Goal: Information Seeking & Learning: Get advice/opinions

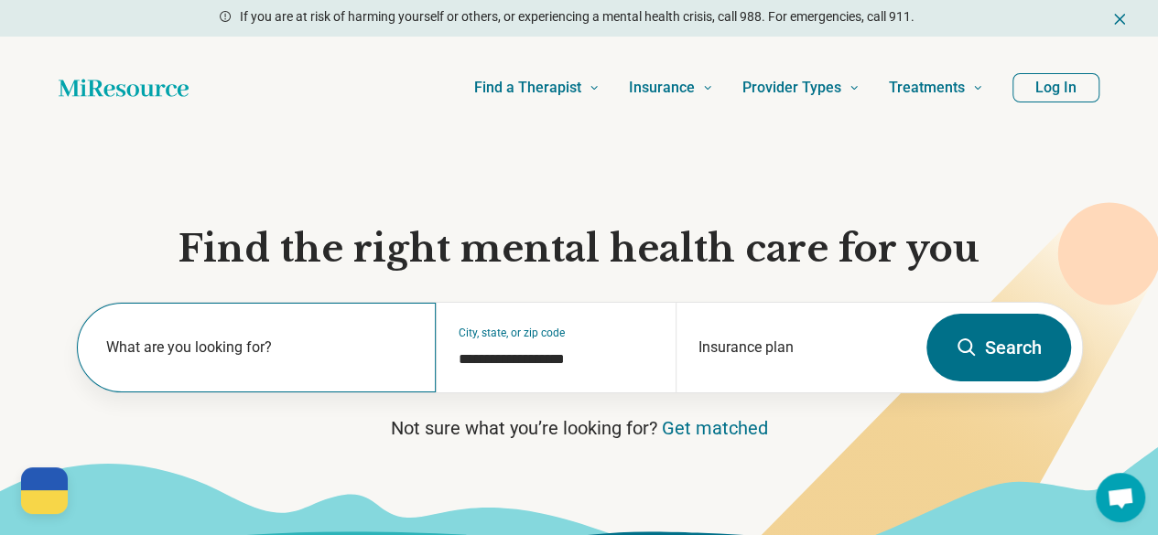
click at [201, 359] on label "What are you looking for?" at bounding box center [260, 348] width 308 height 22
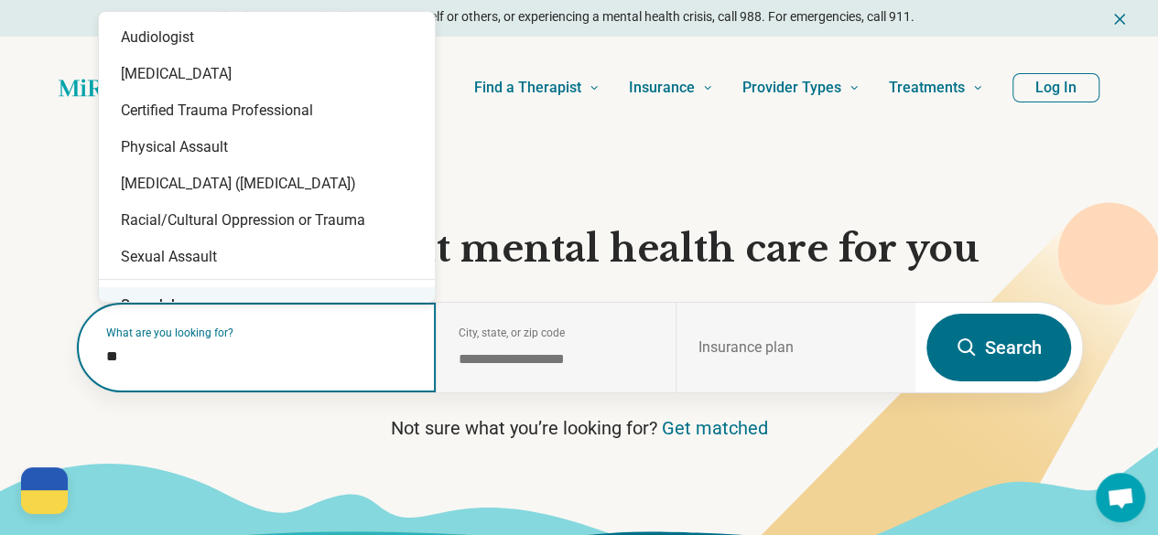
drag, startPoint x: 135, startPoint y: 366, endPoint x: 57, endPoint y: 362, distance: 77.9
click at [57, 362] on section "**********" at bounding box center [579, 350] width 1158 height 423
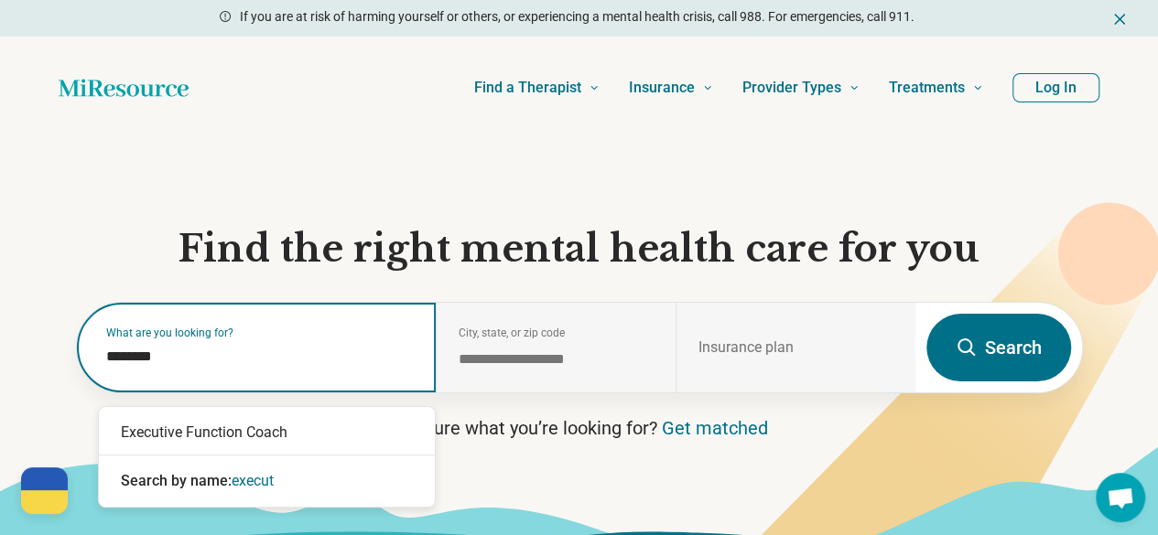
type input "*********"
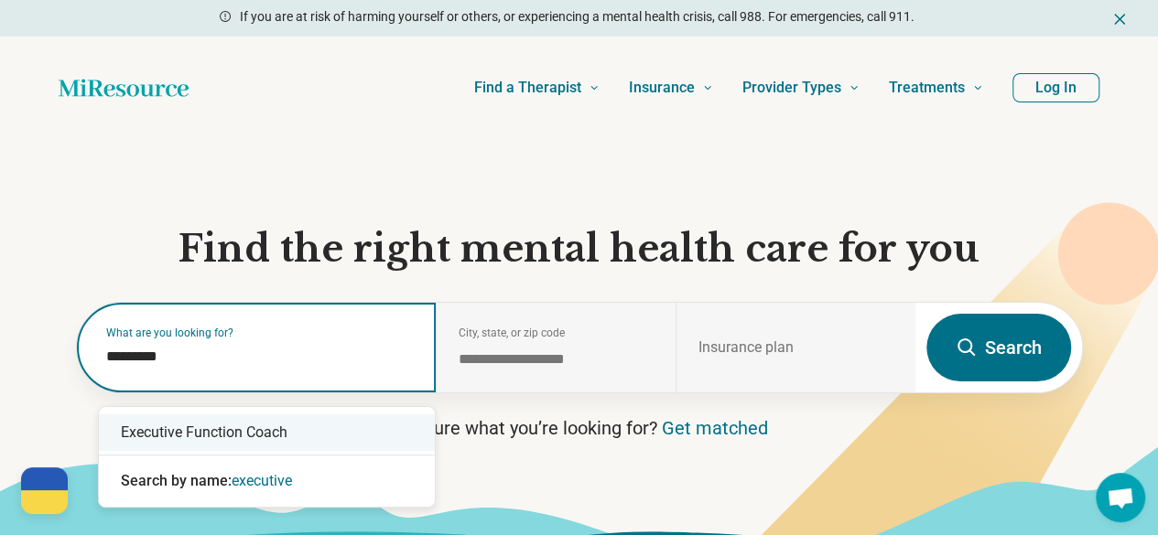
click at [394, 437] on div "Executive Function Coach" at bounding box center [267, 433] width 336 height 37
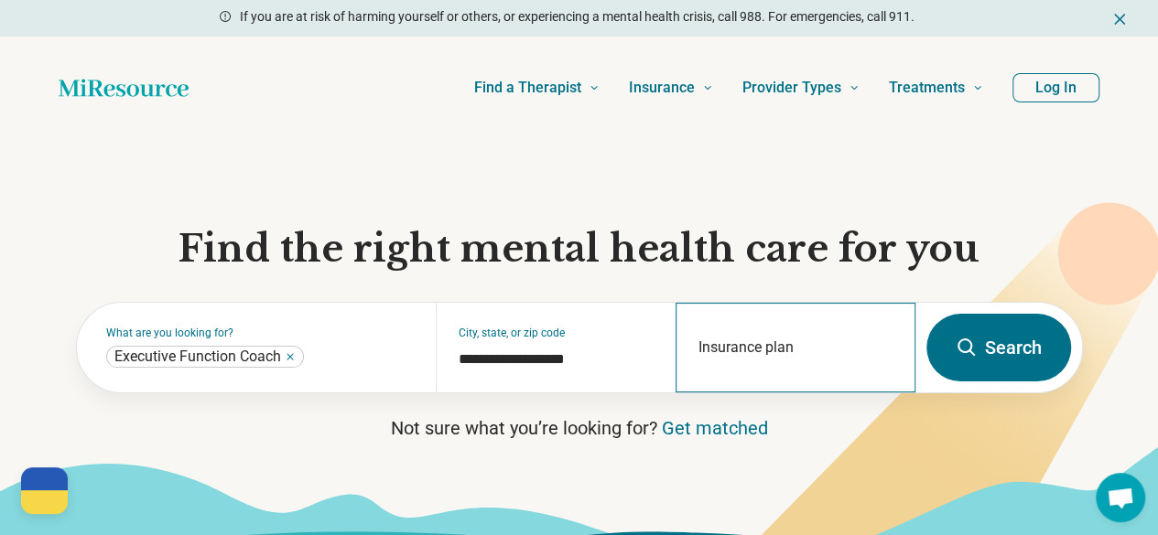
click at [763, 350] on div "Insurance plan" at bounding box center [795, 348] width 240 height 90
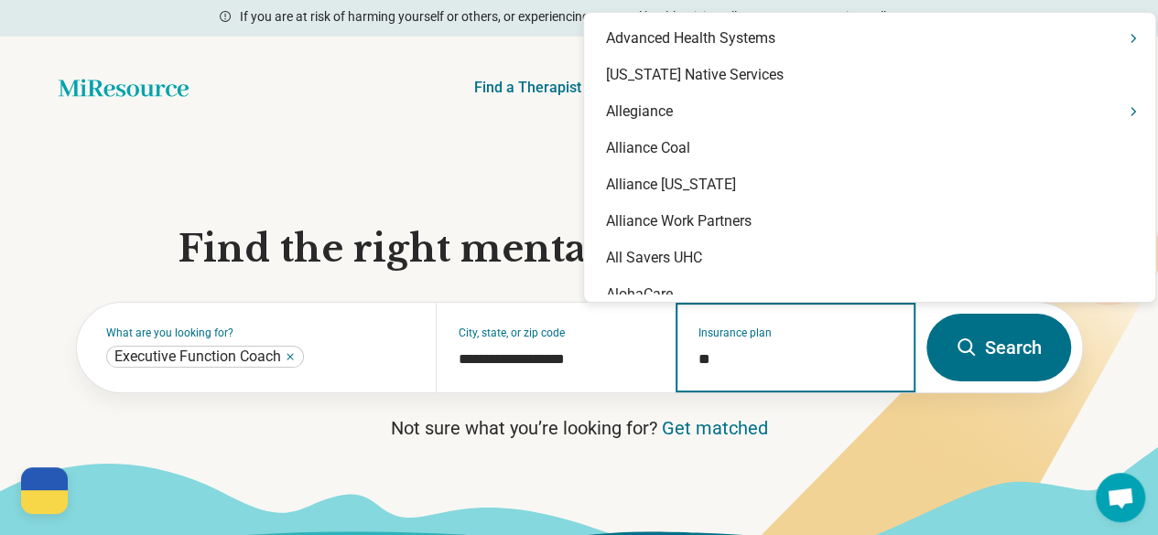
type input "***"
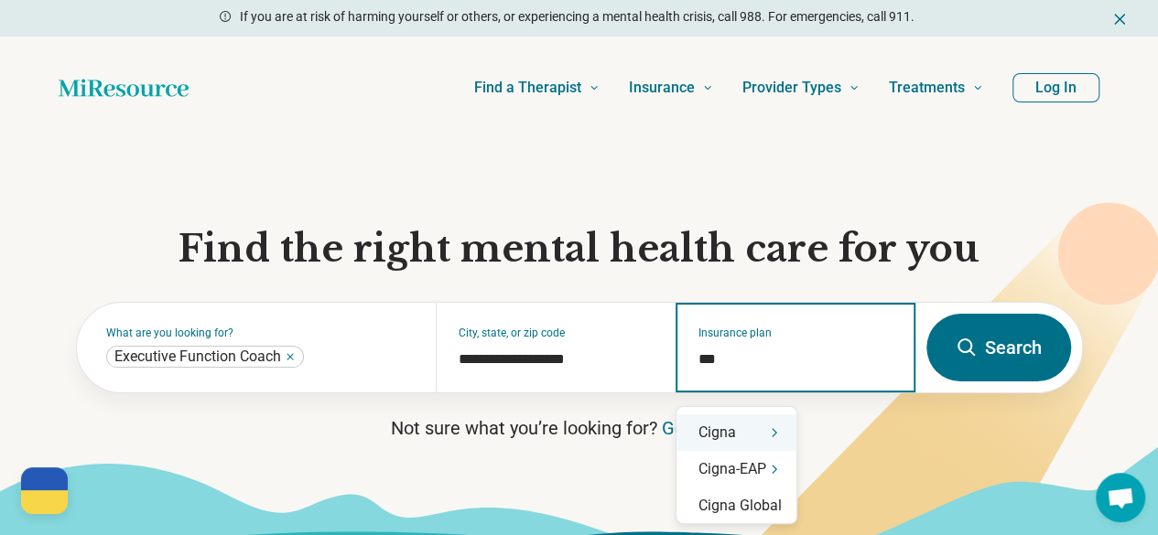
click at [777, 428] on icon "Suggestions" at bounding box center [774, 433] width 15 height 15
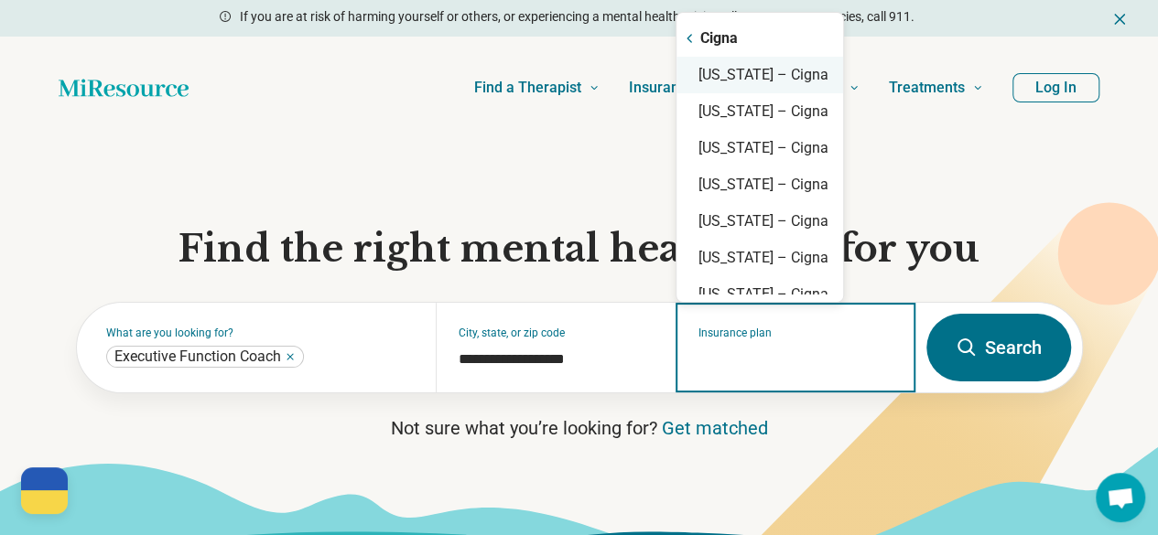
click at [783, 81] on div "Virginia – Cigna" at bounding box center [759, 75] width 167 height 37
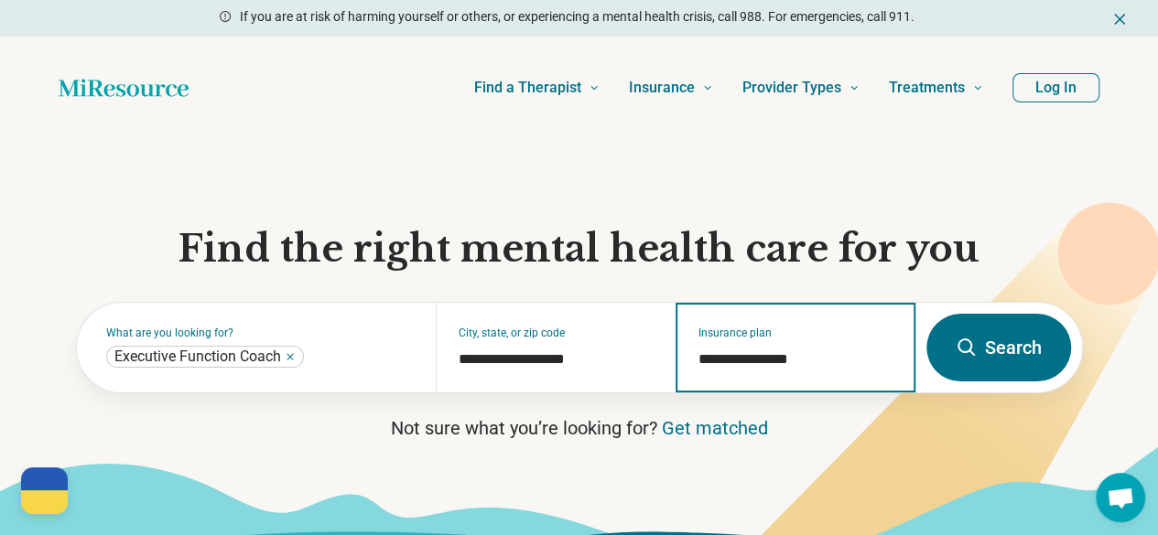
type input "**********"
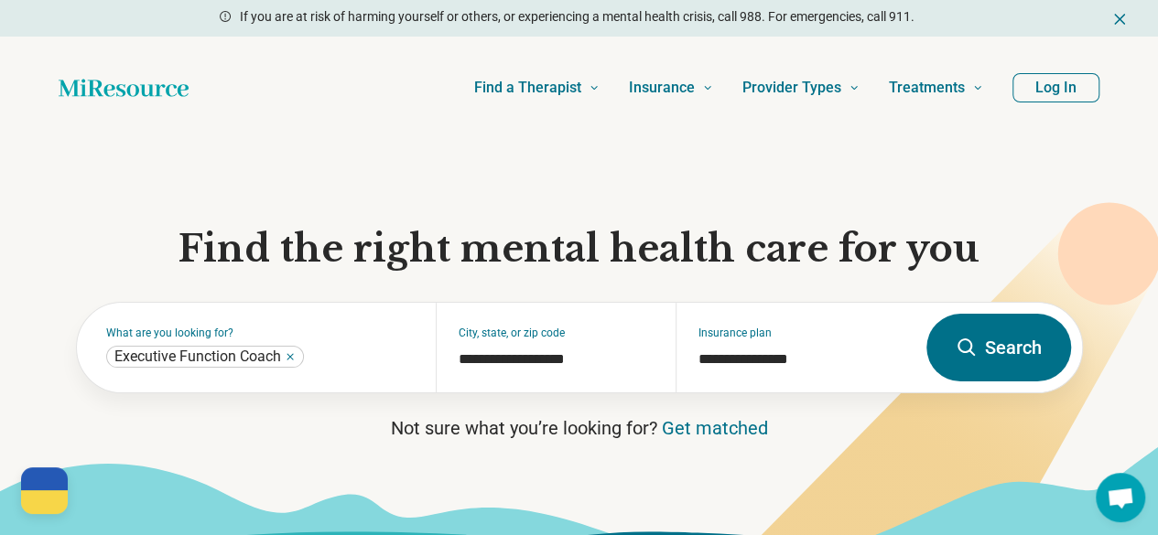
click at [1025, 351] on button "Search" at bounding box center [998, 348] width 145 height 68
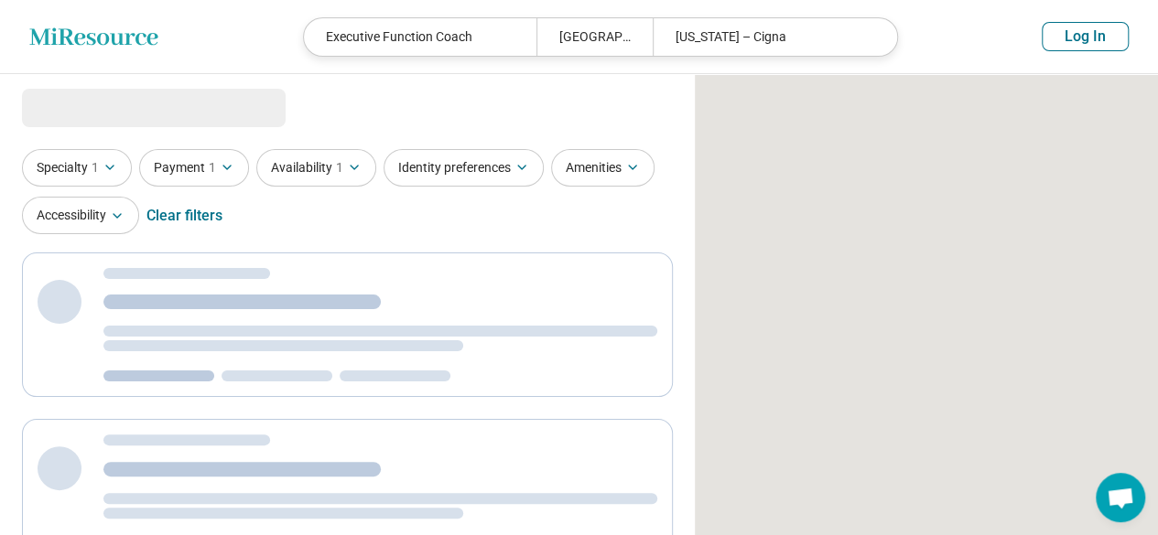
select select "***"
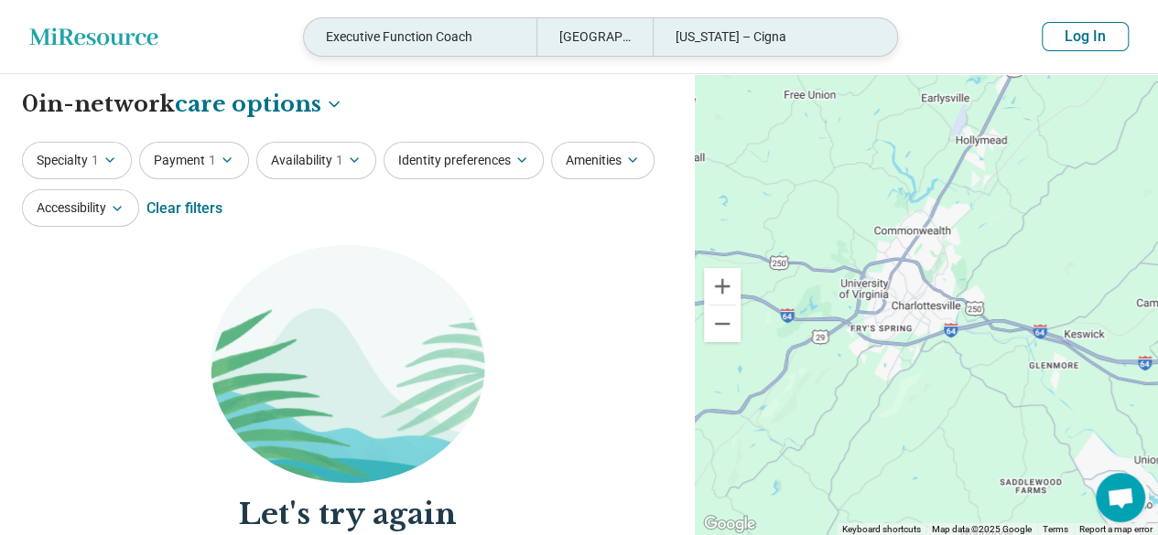
click at [483, 28] on div "Executive Function Coach" at bounding box center [420, 37] width 232 height 38
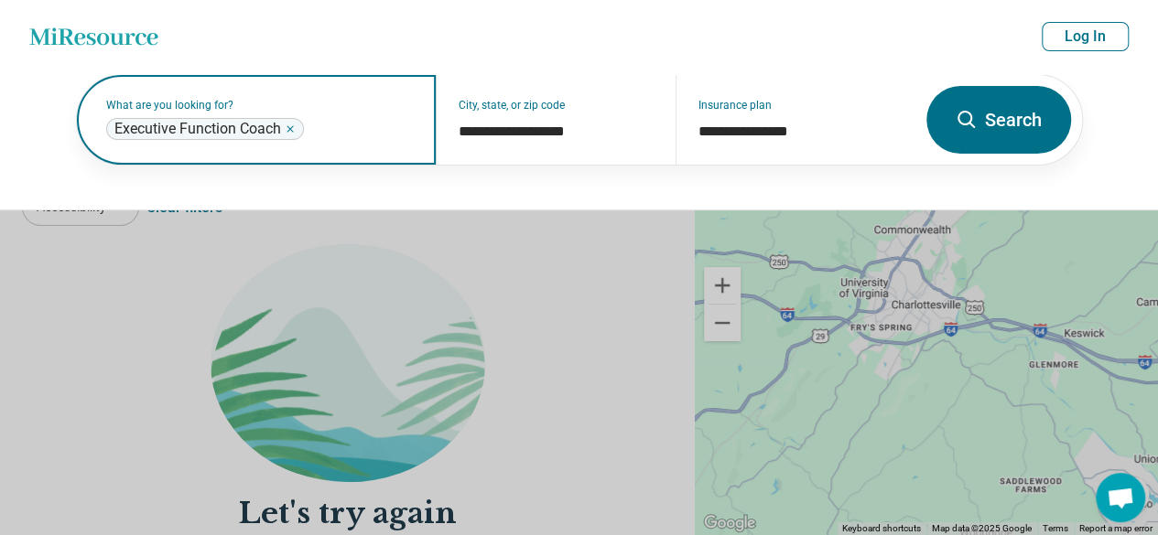
click at [289, 128] on icon "Remove" at bounding box center [290, 129] width 11 height 11
click at [228, 111] on label "What are you looking for?" at bounding box center [260, 105] width 308 height 11
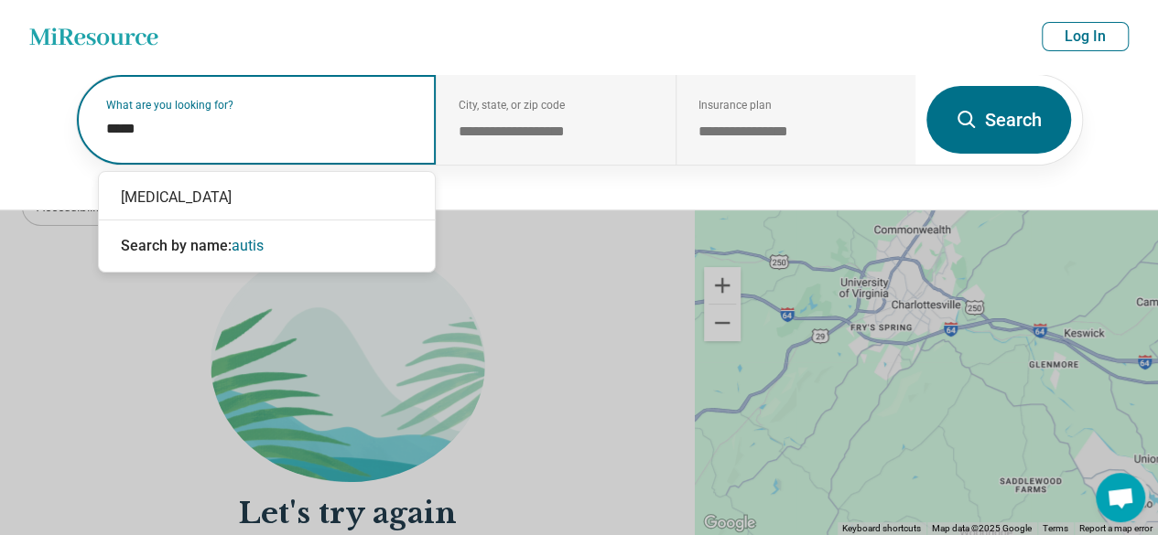
type input "******"
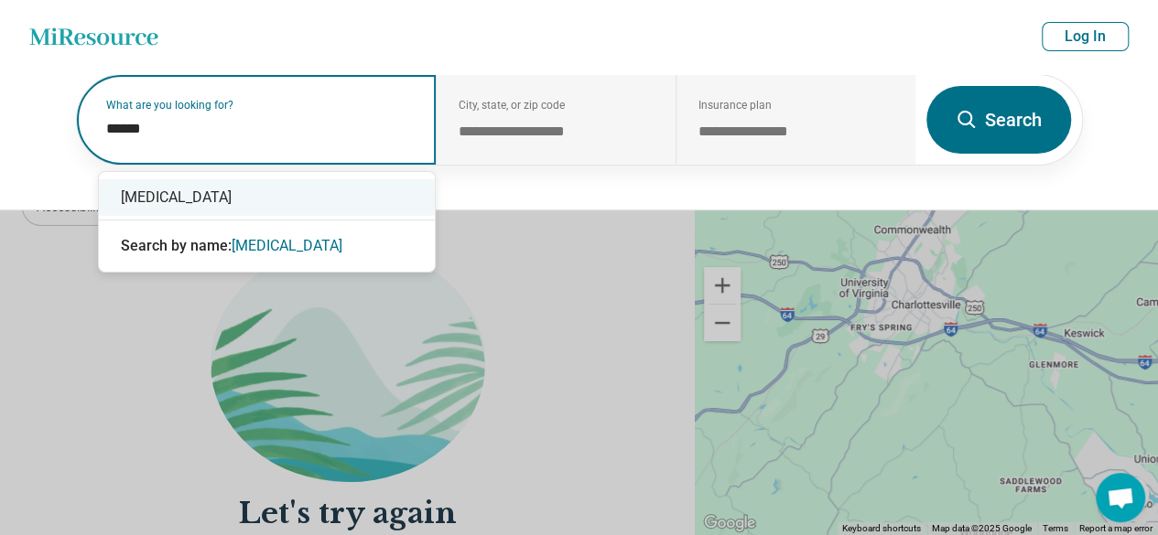
click at [179, 213] on div "[MEDICAL_DATA]" at bounding box center [267, 197] width 336 height 37
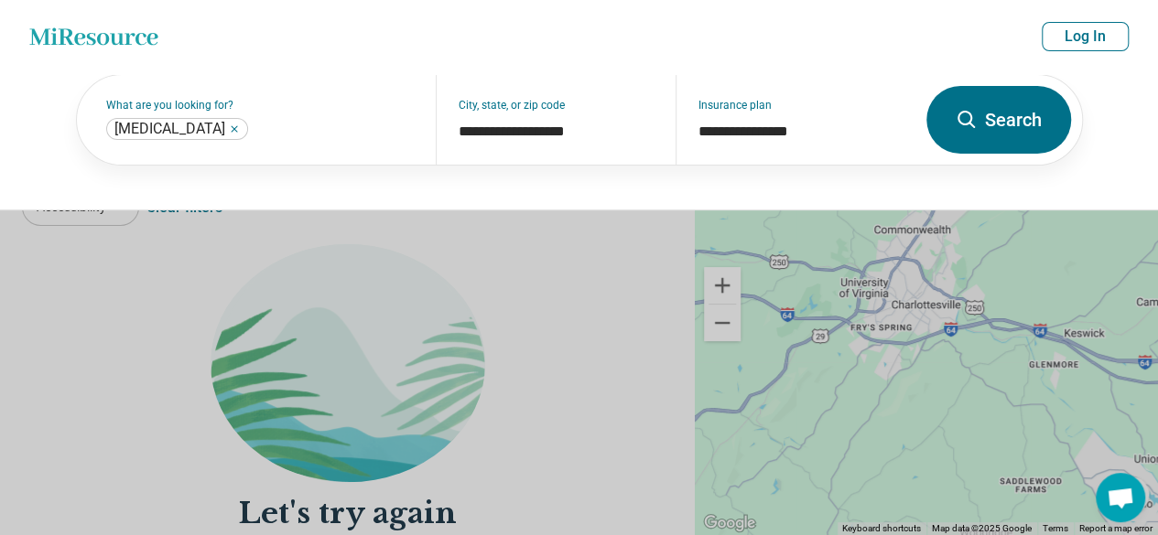
click at [1036, 110] on button "Search" at bounding box center [998, 120] width 145 height 68
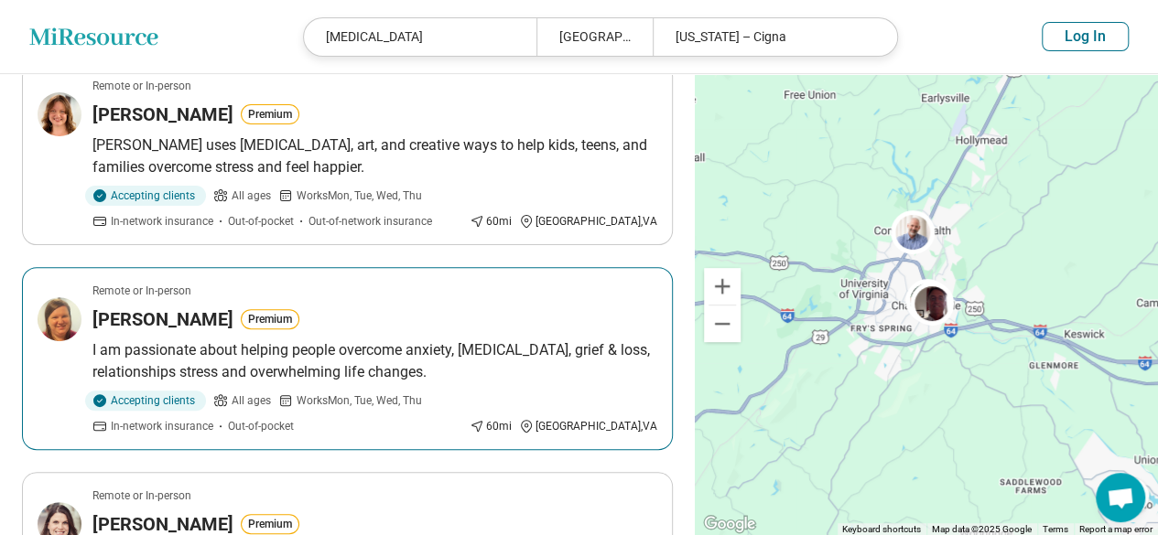
scroll to position [92, 0]
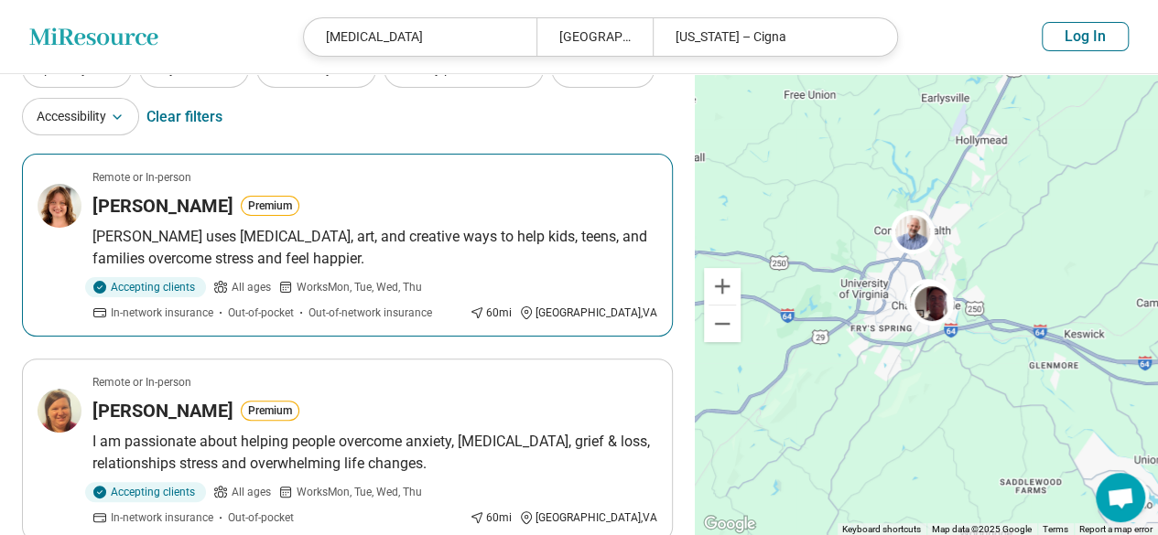
click at [492, 255] on p "Kate uses play therapy, art, and creative ways to help kids, teens, and familie…" at bounding box center [374, 248] width 565 height 44
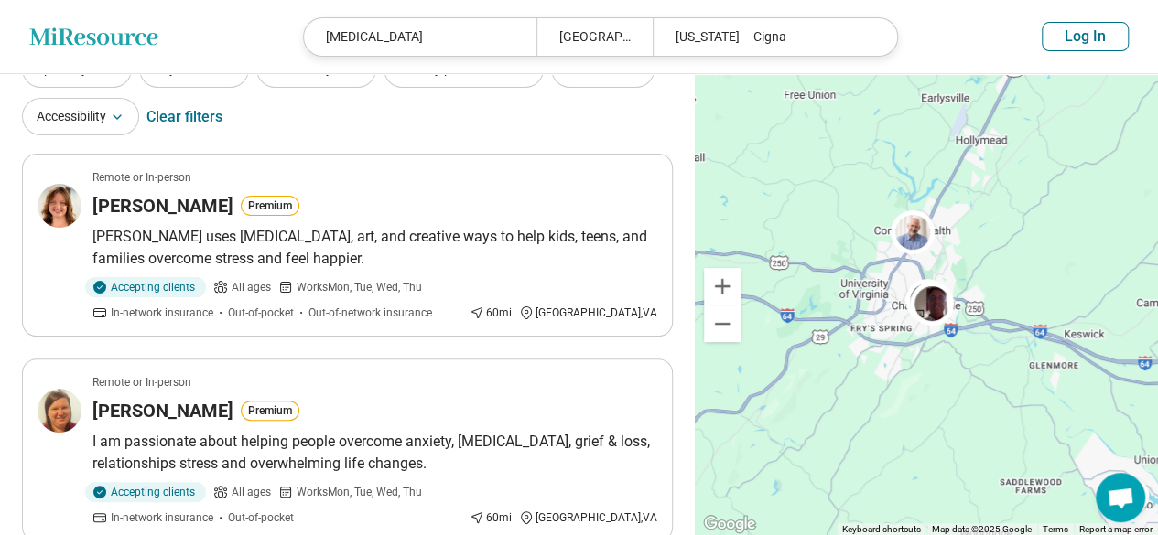
scroll to position [0, 0]
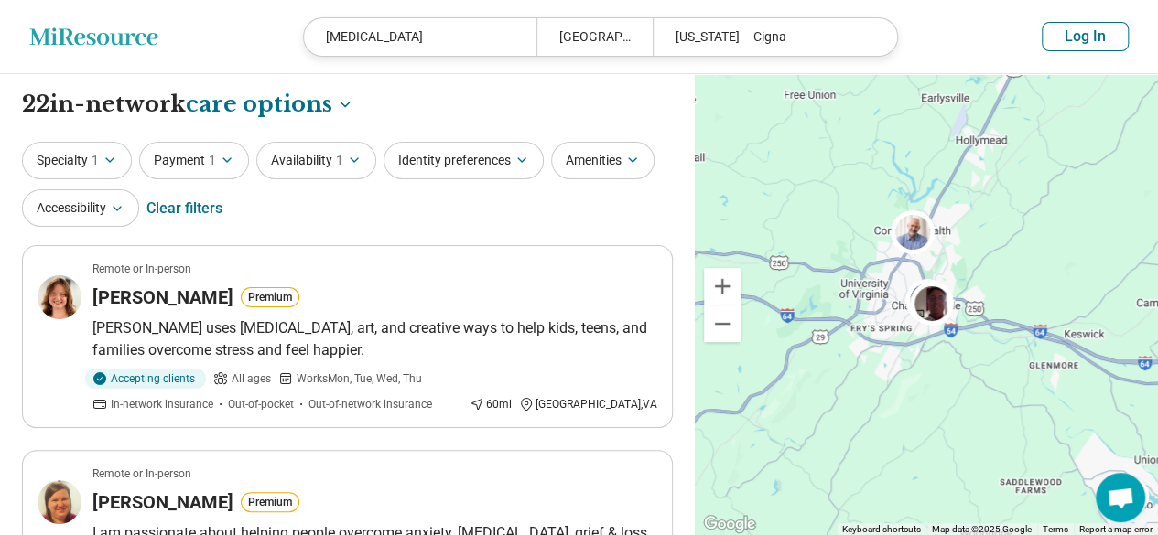
click at [179, 205] on div "Clear filters" at bounding box center [184, 209] width 76 height 44
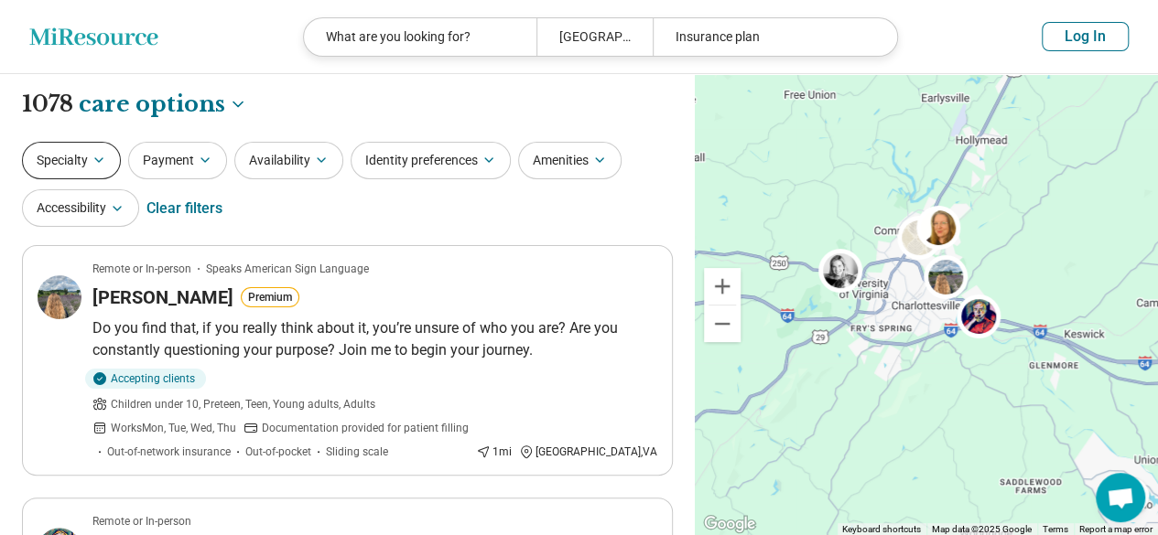
click at [92, 157] on icon "button" at bounding box center [99, 160] width 15 height 15
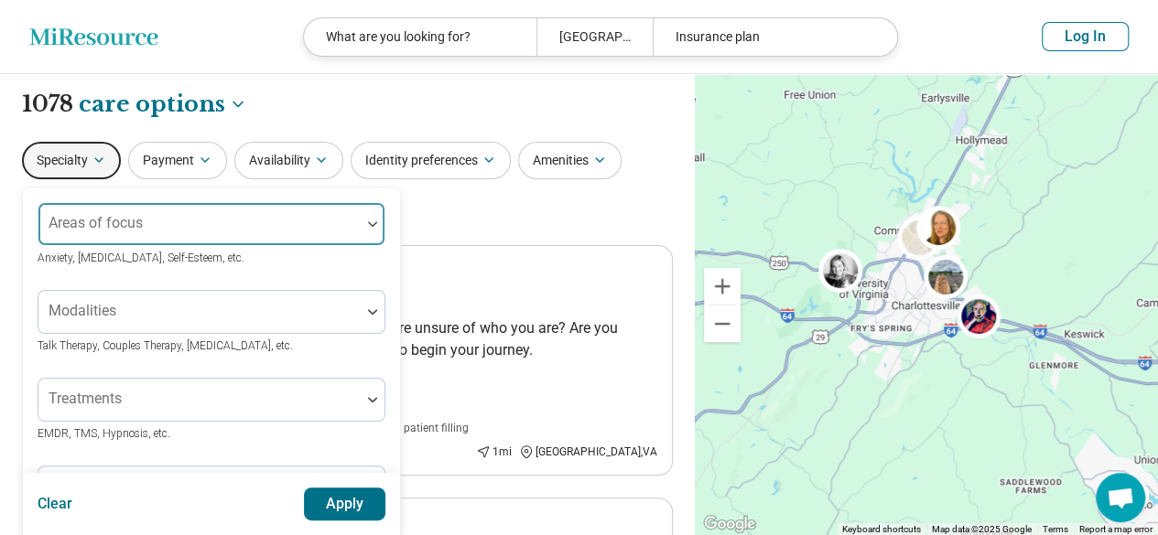
click at [131, 222] on div "Areas of focus" at bounding box center [212, 224] width 348 height 44
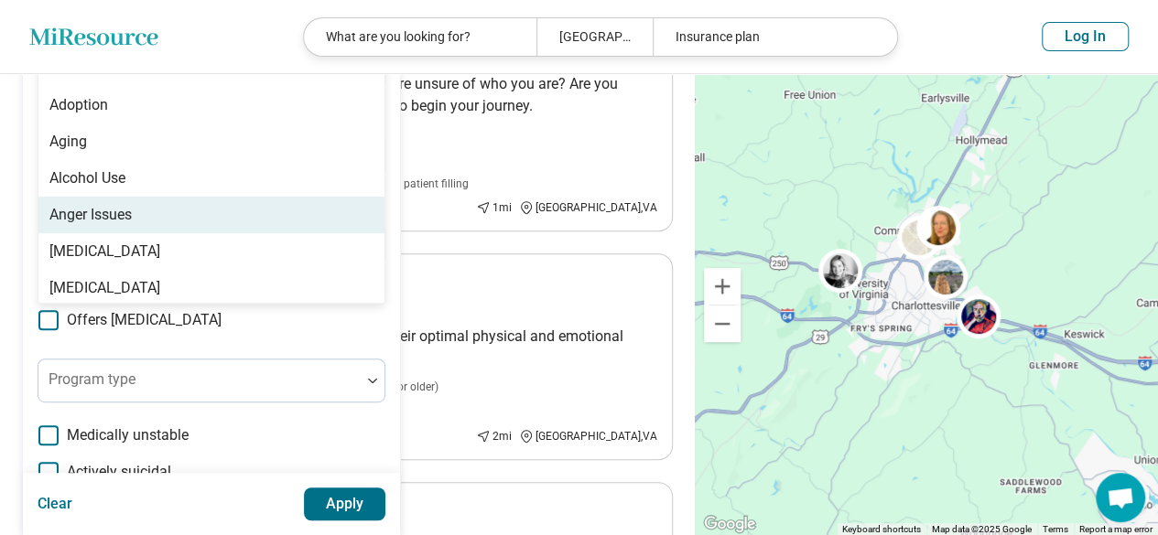
scroll to position [245, 0]
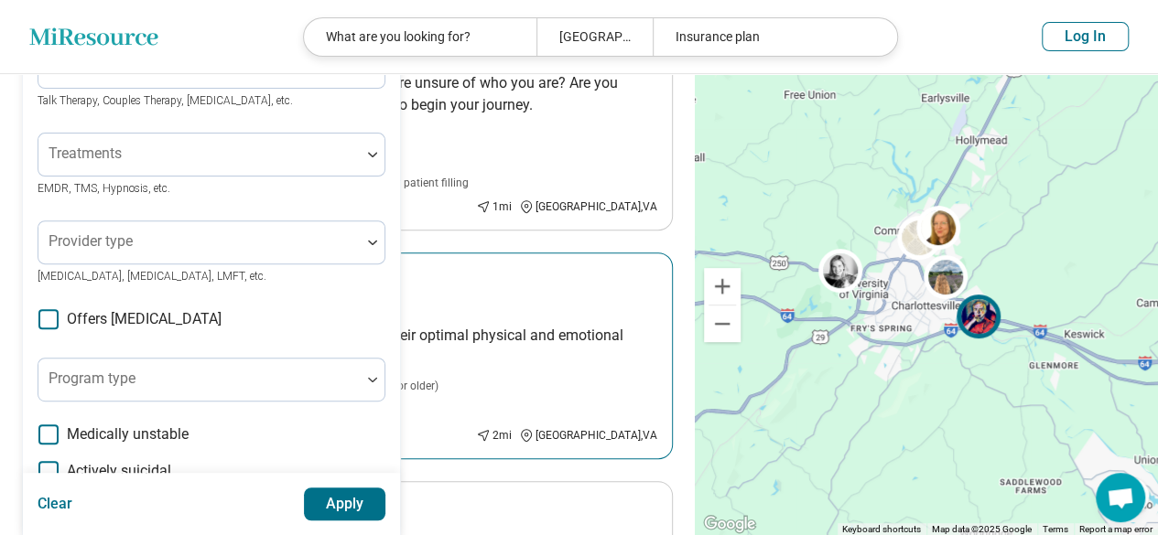
click at [454, 278] on div "Remote or In-person" at bounding box center [374, 276] width 565 height 16
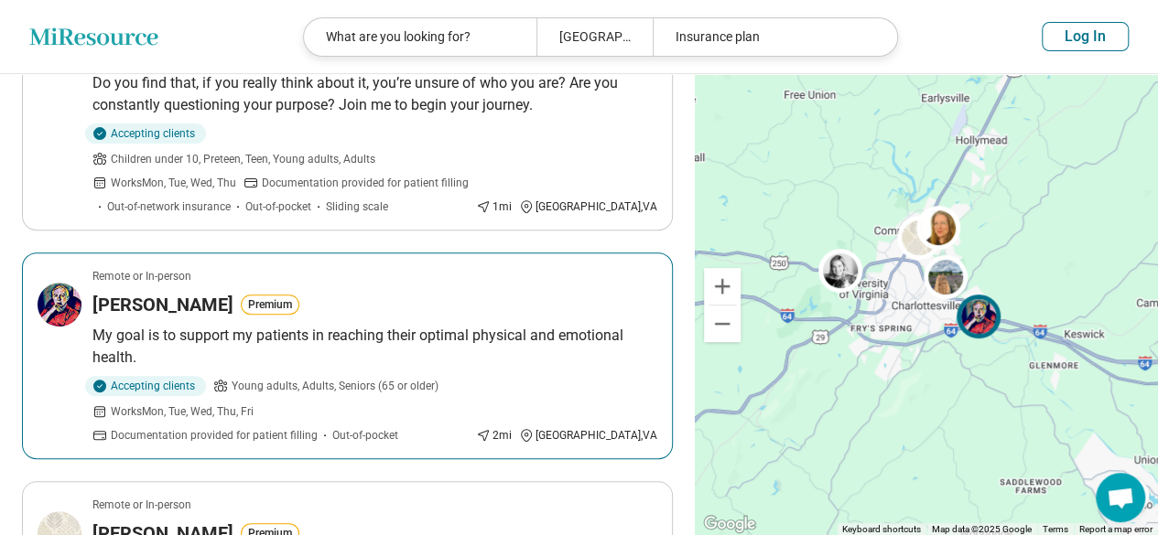
scroll to position [0, 0]
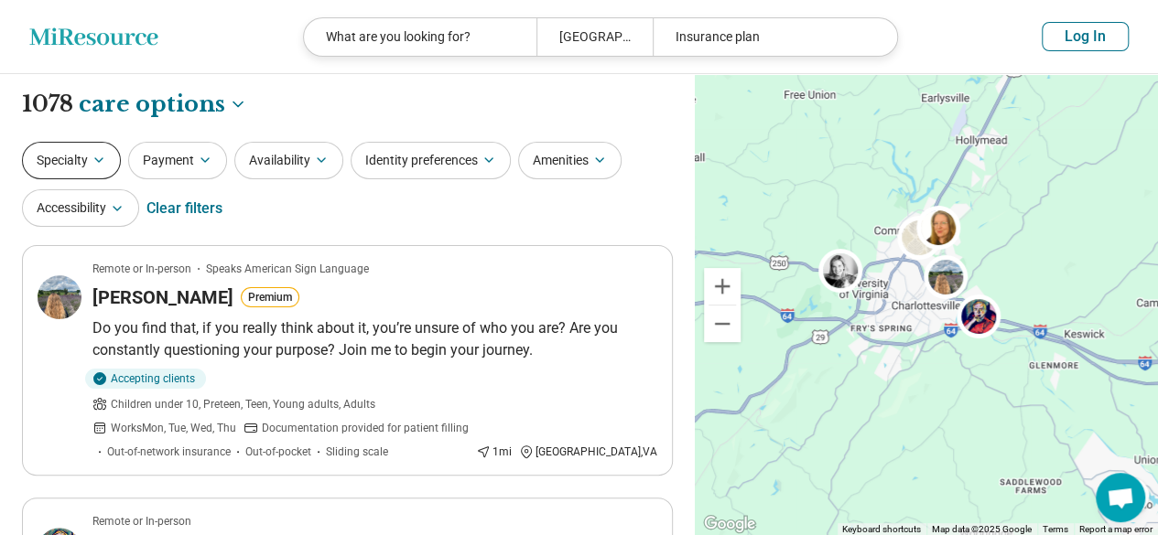
click at [90, 156] on button "Specialty" at bounding box center [71, 161] width 99 height 38
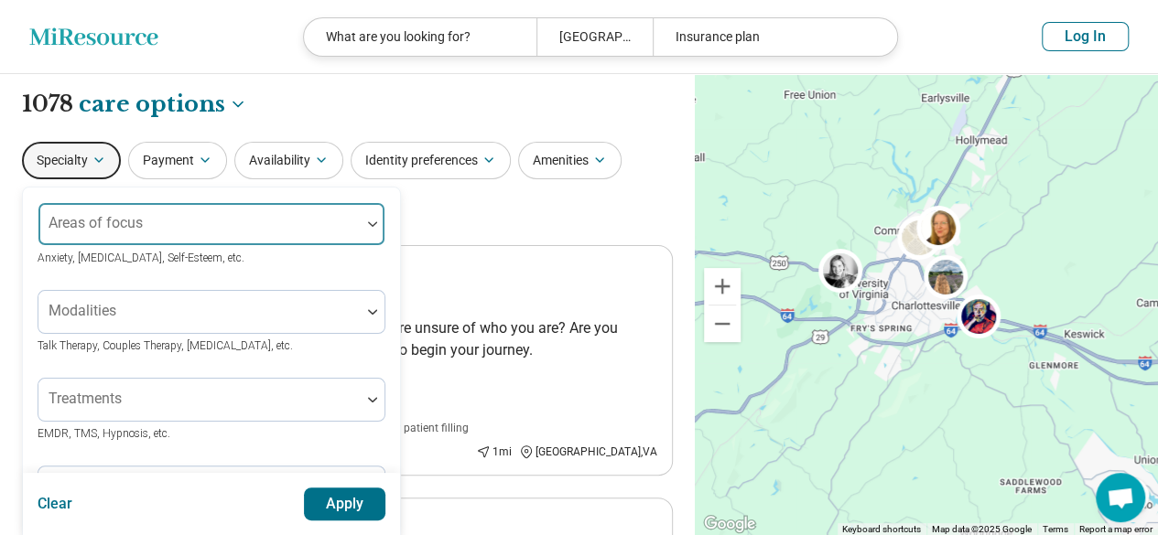
click at [152, 216] on div at bounding box center [199, 224] width 322 height 40
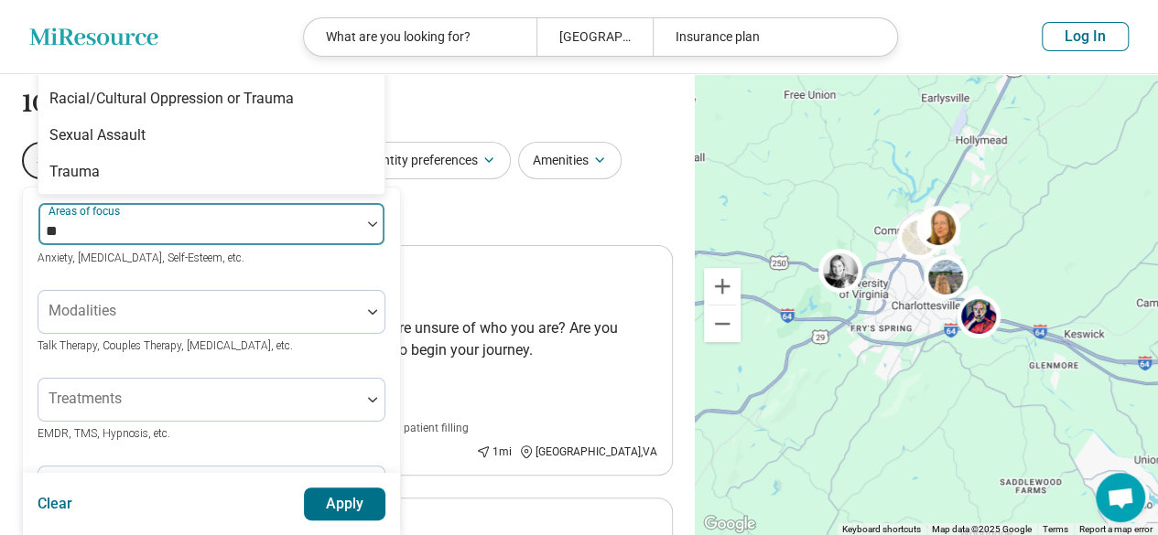
type input "***"
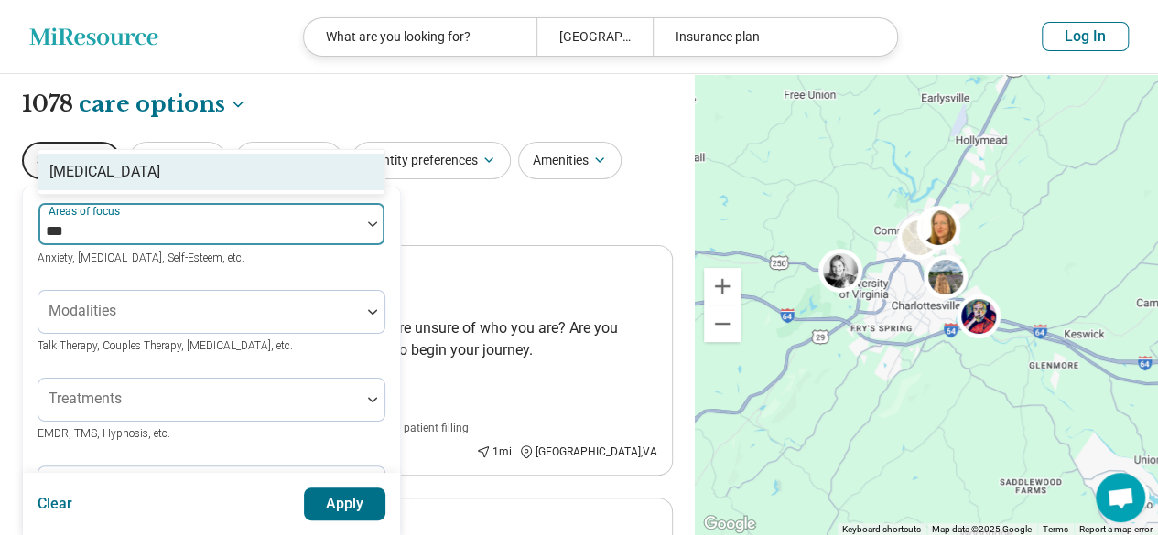
click at [141, 169] on div "[MEDICAL_DATA]" at bounding box center [211, 172] width 346 height 37
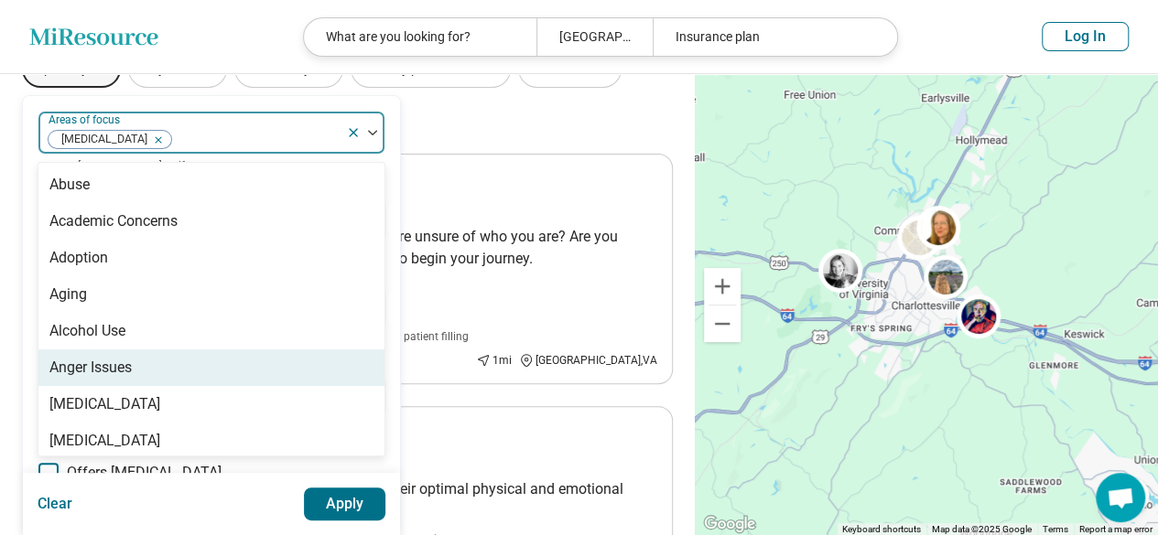
scroll to position [183, 0]
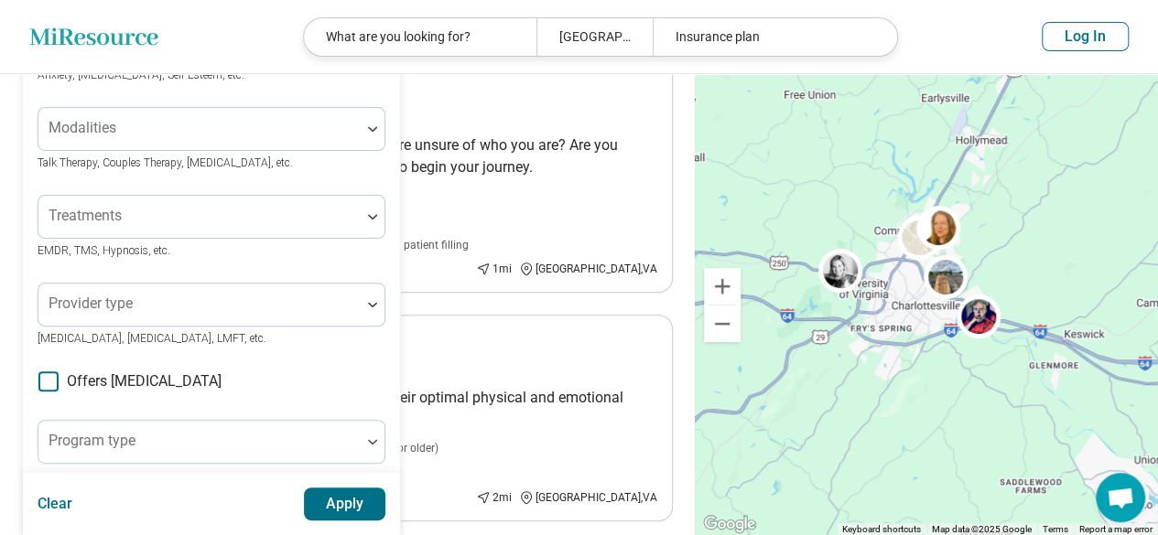
click at [330, 387] on div "Areas of focus Autism Anxiety, Depression, Self-Esteem, etc. Modalities Talk Th…" at bounding box center [212, 377] width 348 height 716
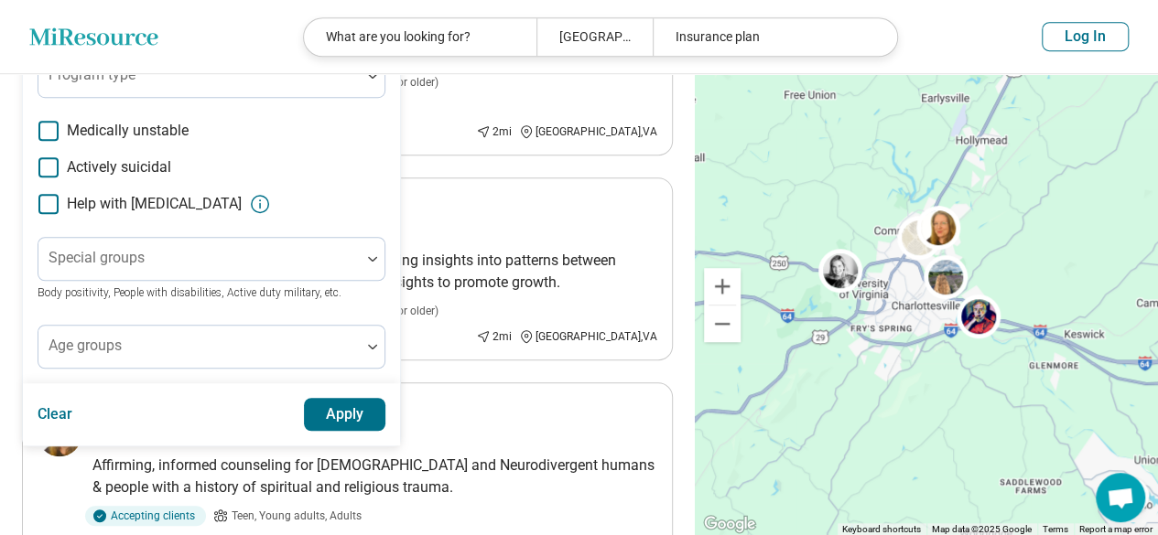
scroll to position [641, 0]
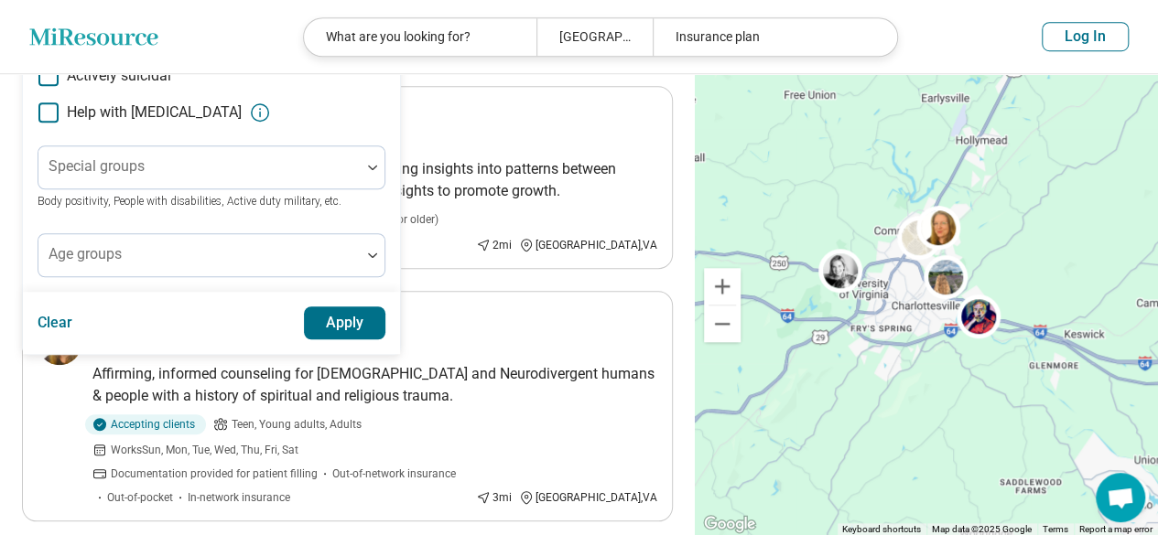
click at [355, 325] on button "Apply" at bounding box center [345, 323] width 82 height 33
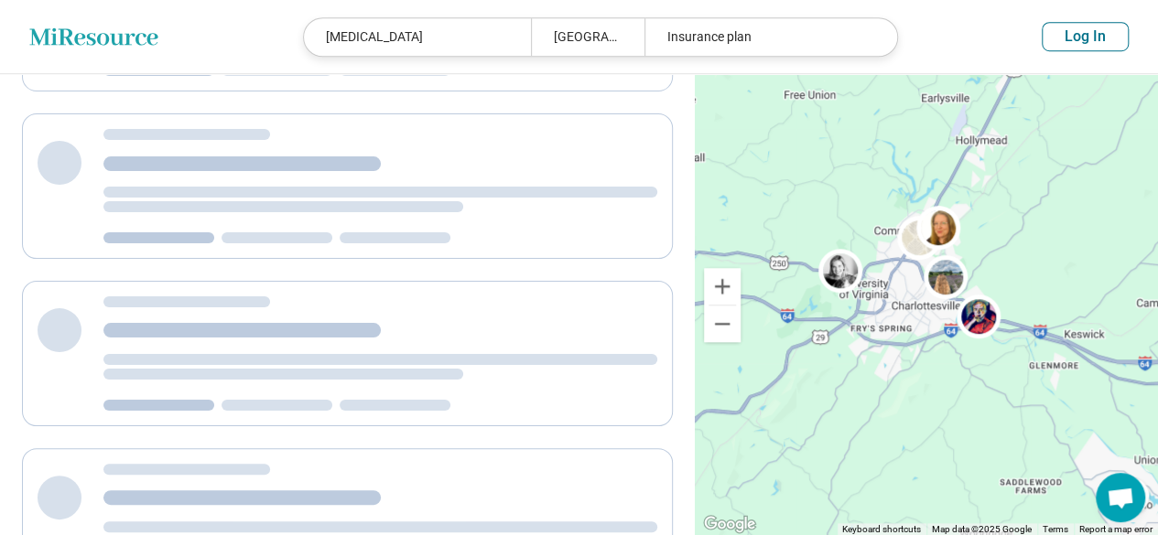
scroll to position [0, 0]
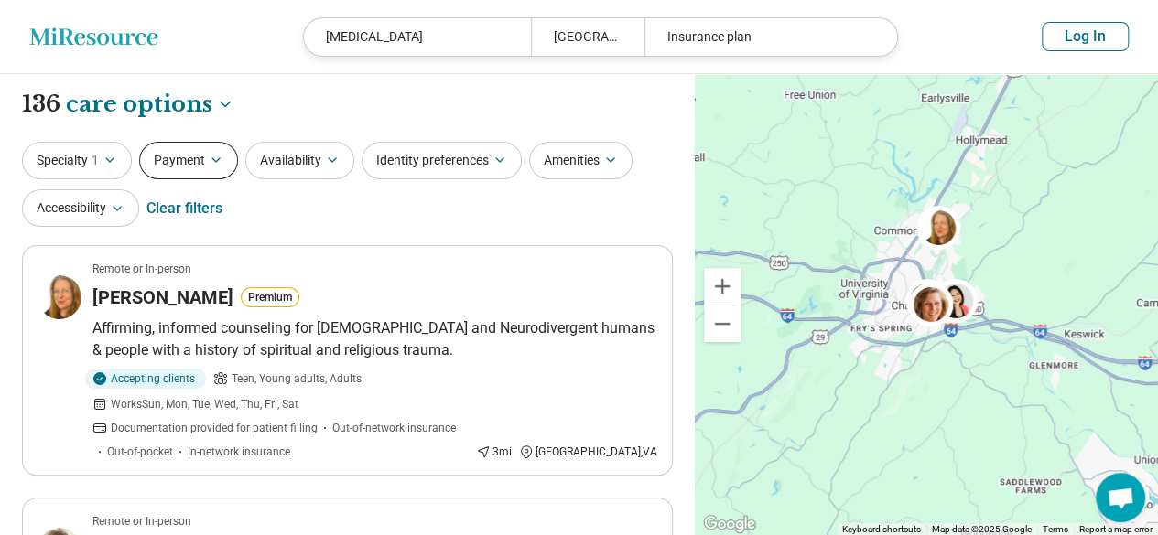
click at [216, 158] on icon "button" at bounding box center [216, 160] width 15 height 15
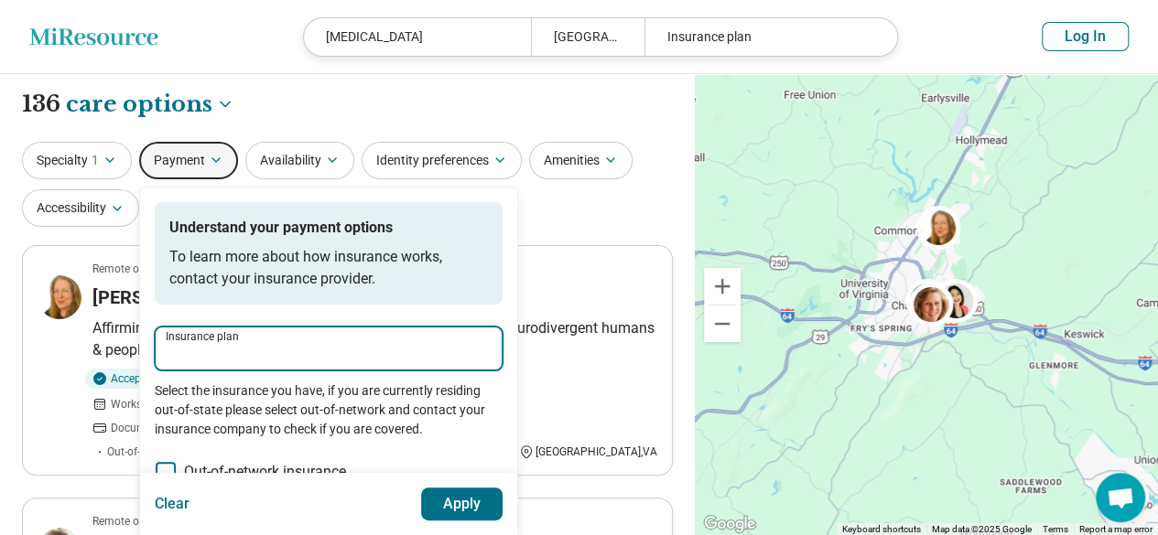
click at [275, 345] on input "Insurance plan" at bounding box center [329, 354] width 326 height 22
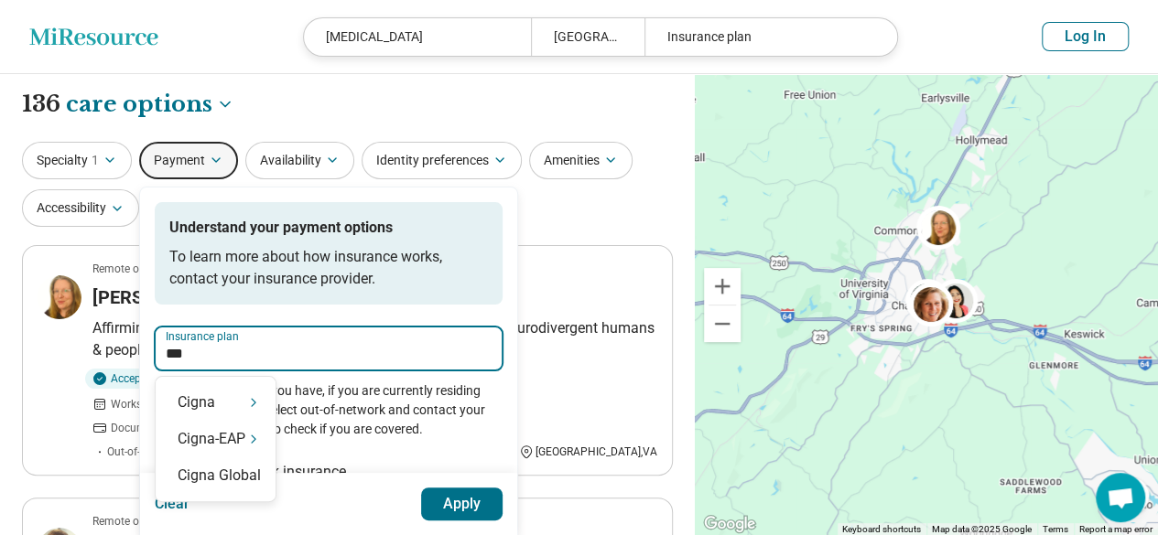
type input "****"
click at [257, 403] on icon "Suggestions" at bounding box center [253, 402] width 15 height 15
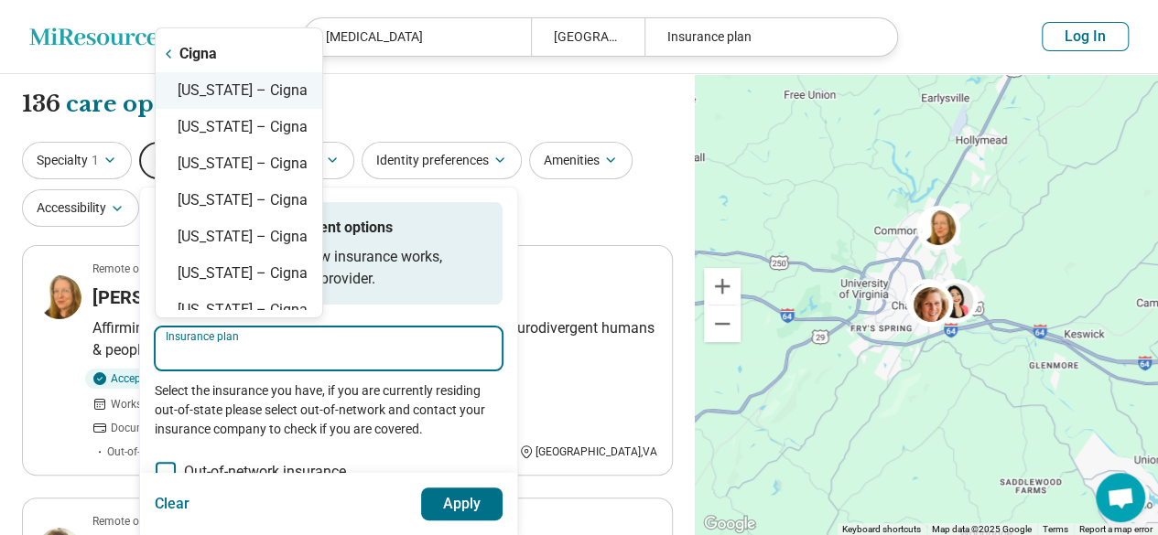
click at [295, 95] on div "Virginia – Cigna" at bounding box center [239, 90] width 167 height 37
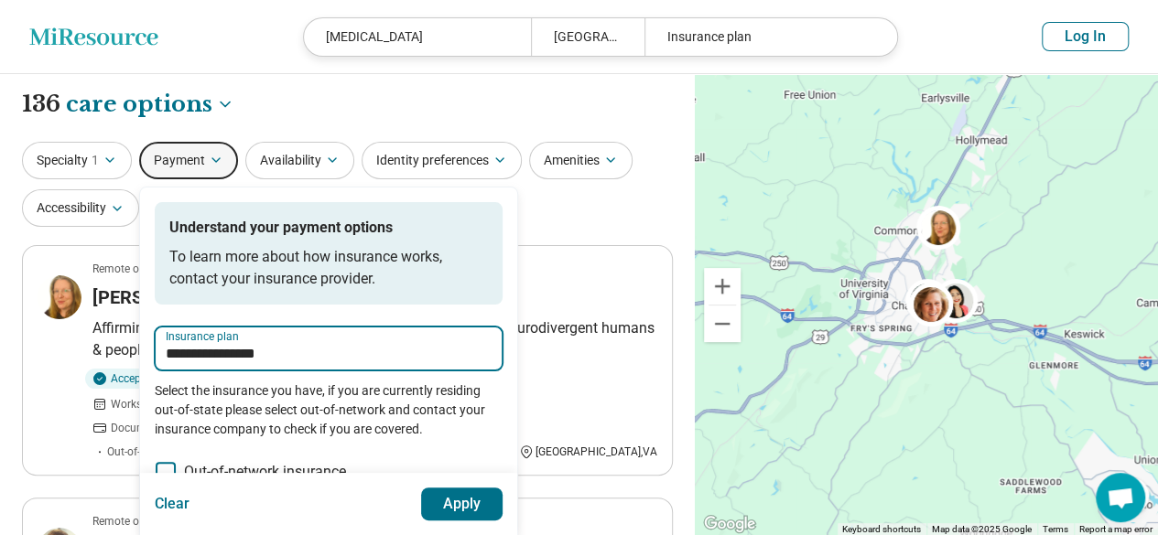
type input "**********"
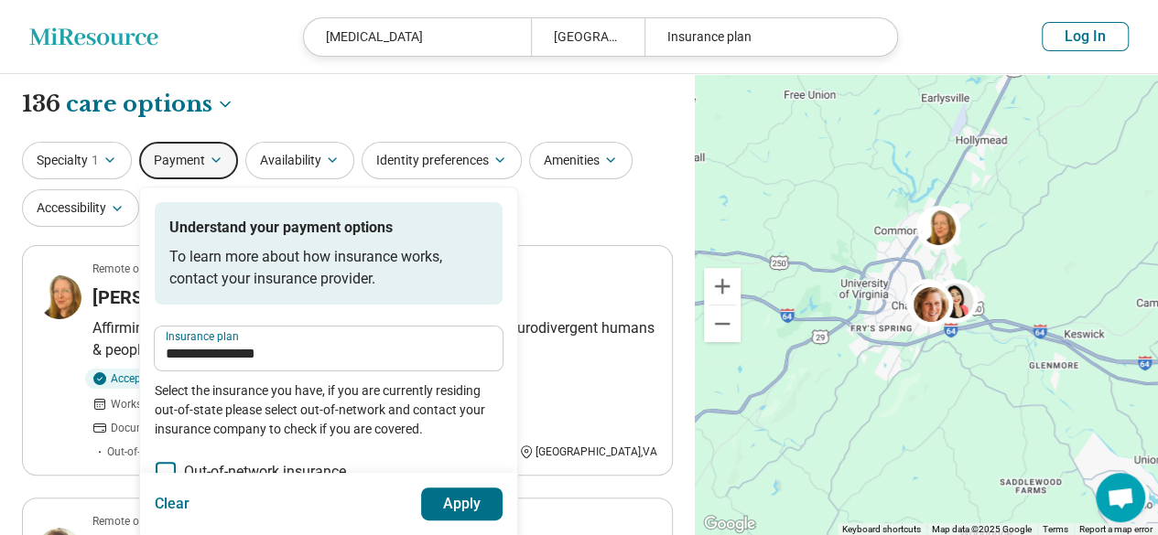
click at [470, 497] on button "Apply" at bounding box center [462, 504] width 82 height 33
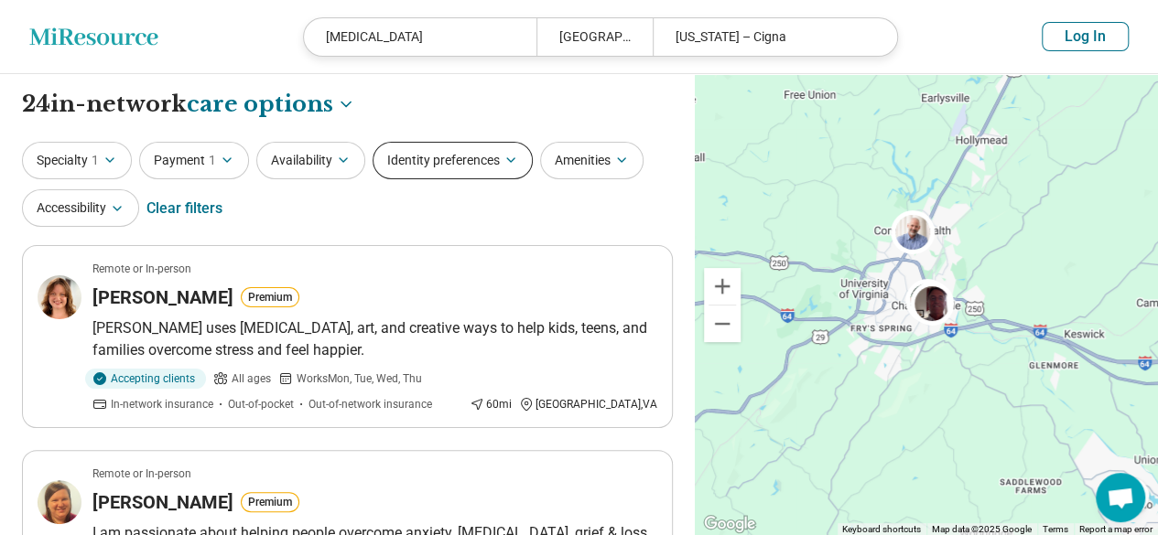
click at [476, 157] on button "Identity preferences" at bounding box center [453, 161] width 160 height 38
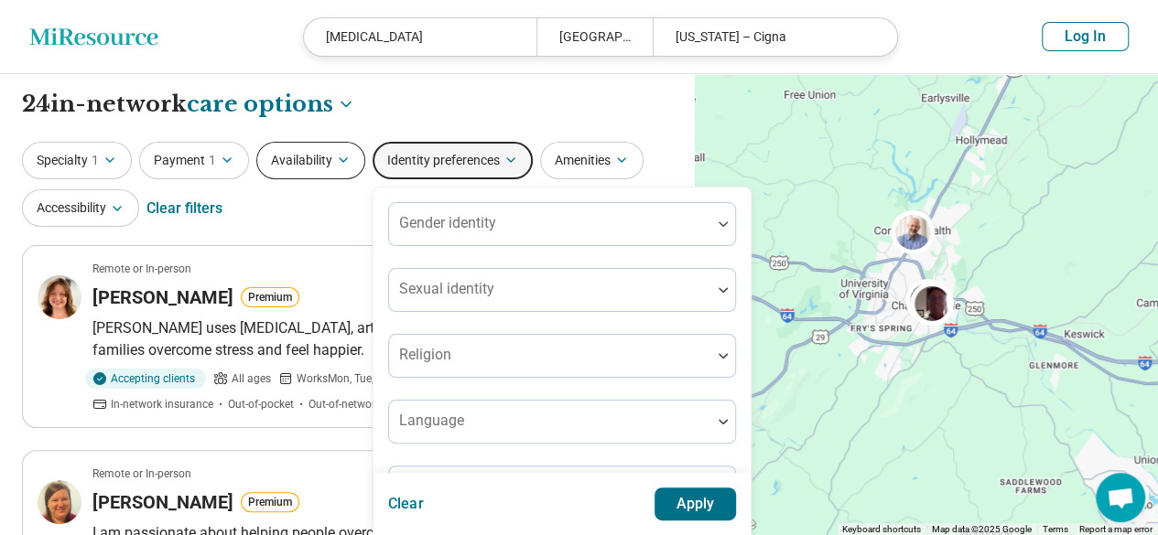
click at [335, 147] on button "Availability" at bounding box center [310, 161] width 109 height 38
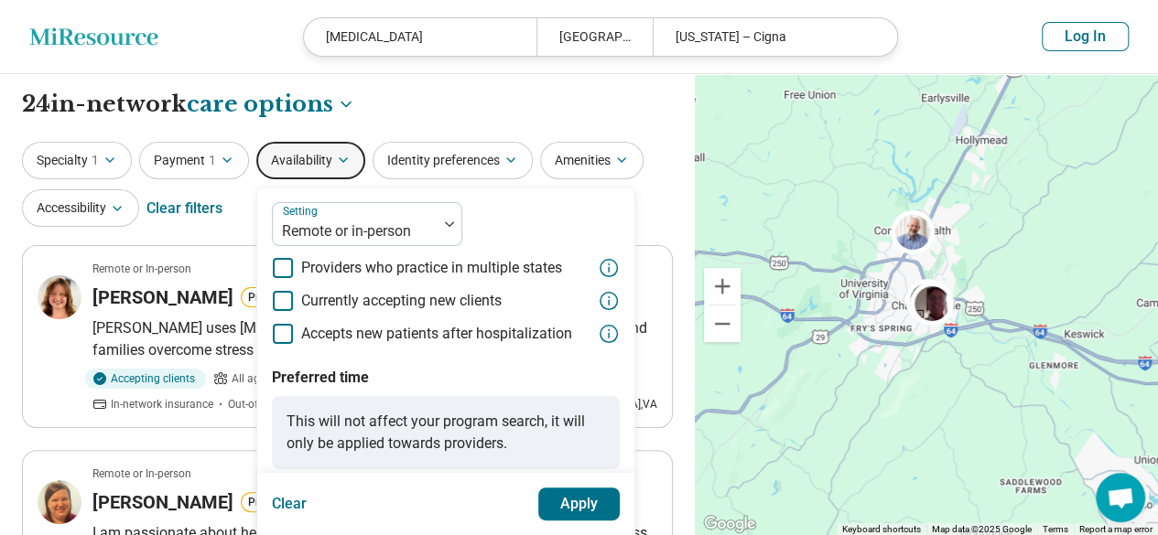
click at [284, 293] on icon at bounding box center [283, 301] width 20 height 20
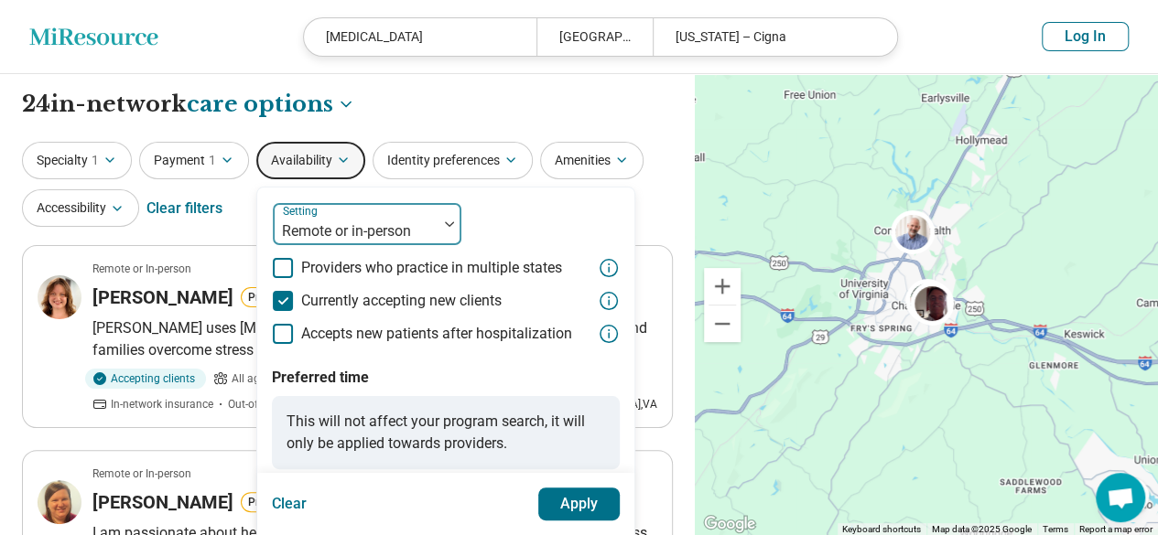
click at [445, 224] on img at bounding box center [449, 223] width 9 height 5
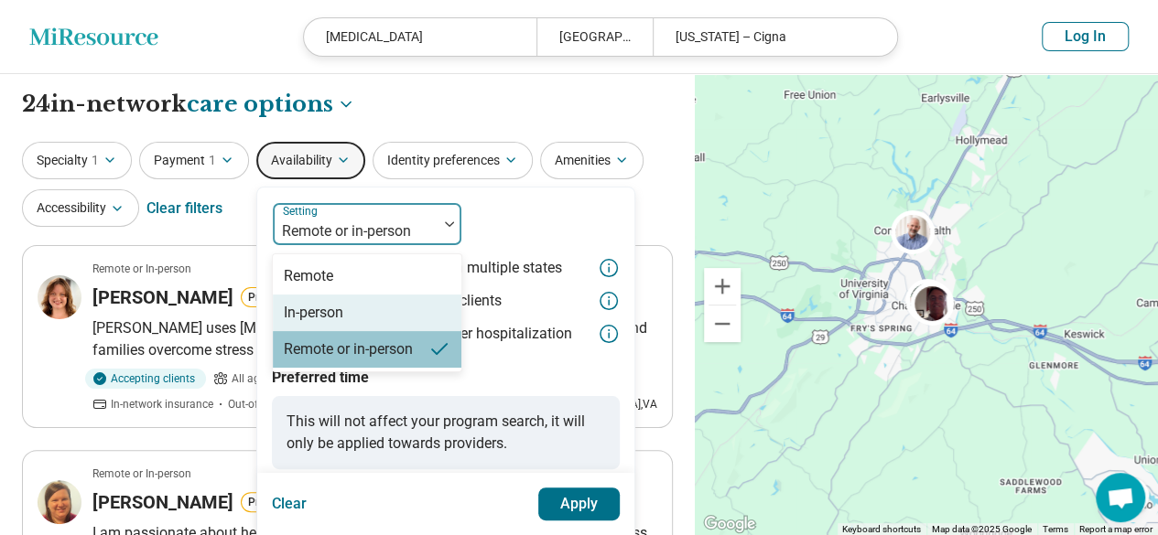
click at [373, 307] on div "In-person" at bounding box center [367, 313] width 189 height 37
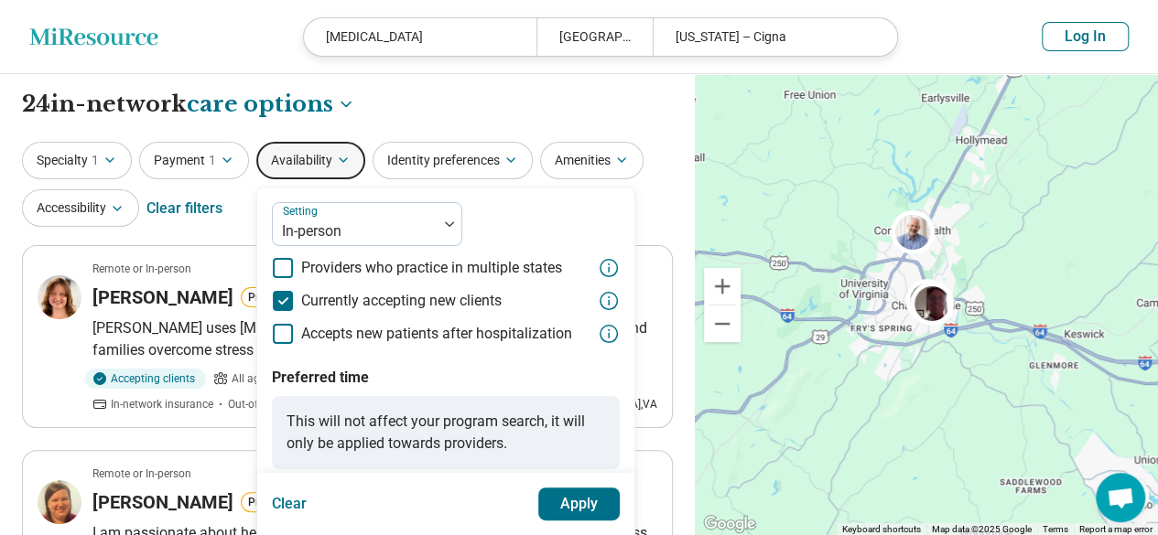
click at [577, 507] on button "Apply" at bounding box center [579, 504] width 82 height 33
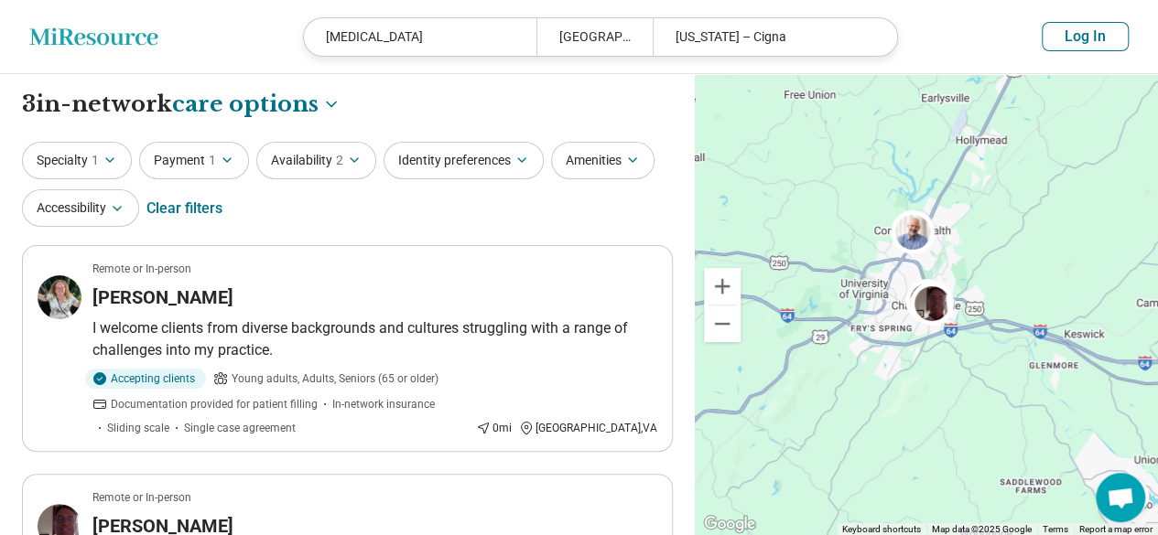
click at [1090, 38] on button "Log In" at bounding box center [1085, 36] width 87 height 29
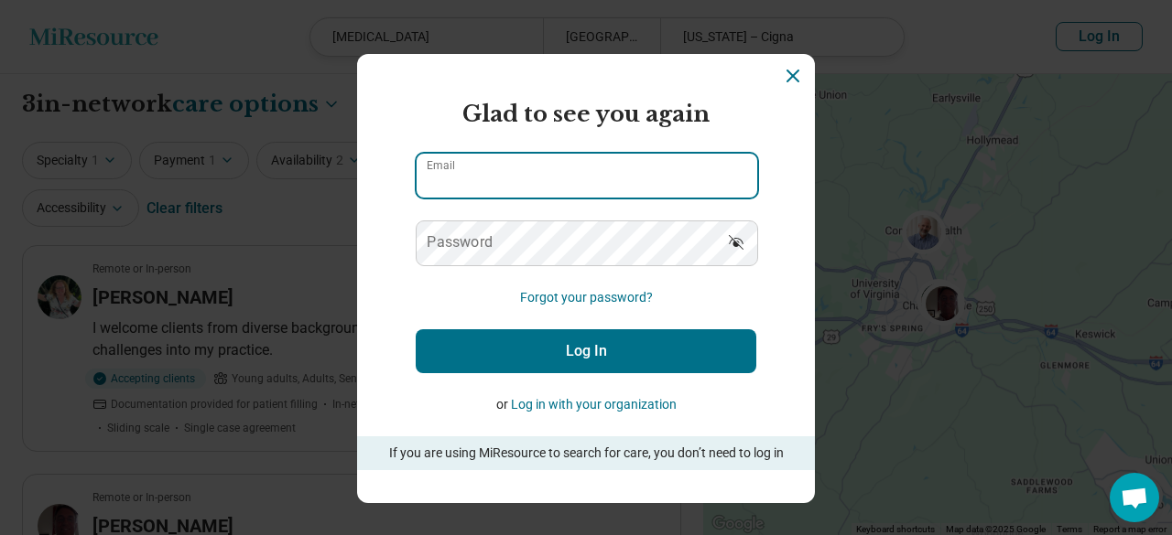
type input "**********"
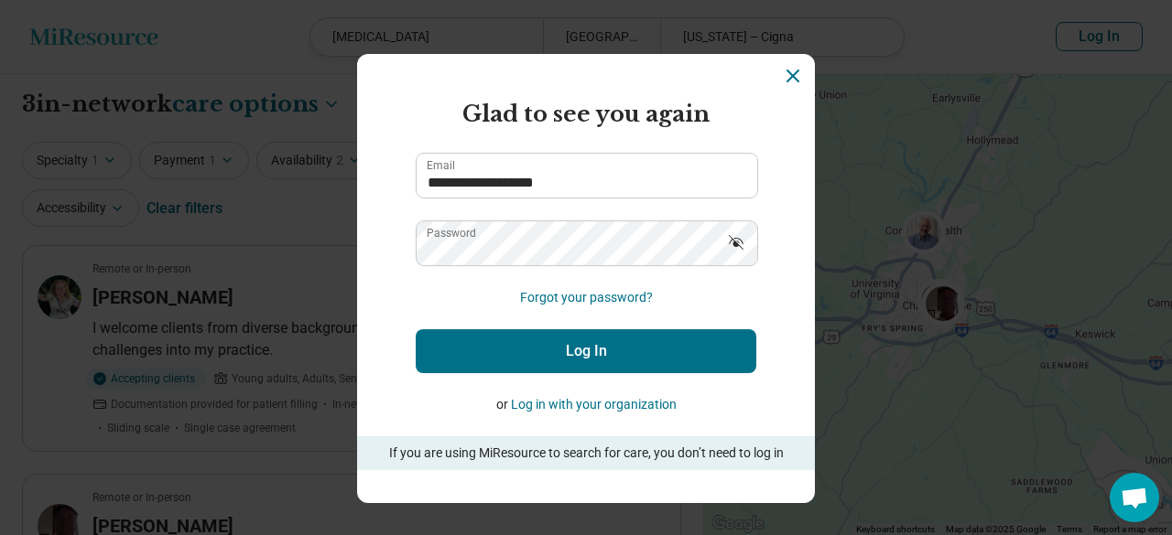
click at [549, 362] on button "Log In" at bounding box center [586, 351] width 340 height 44
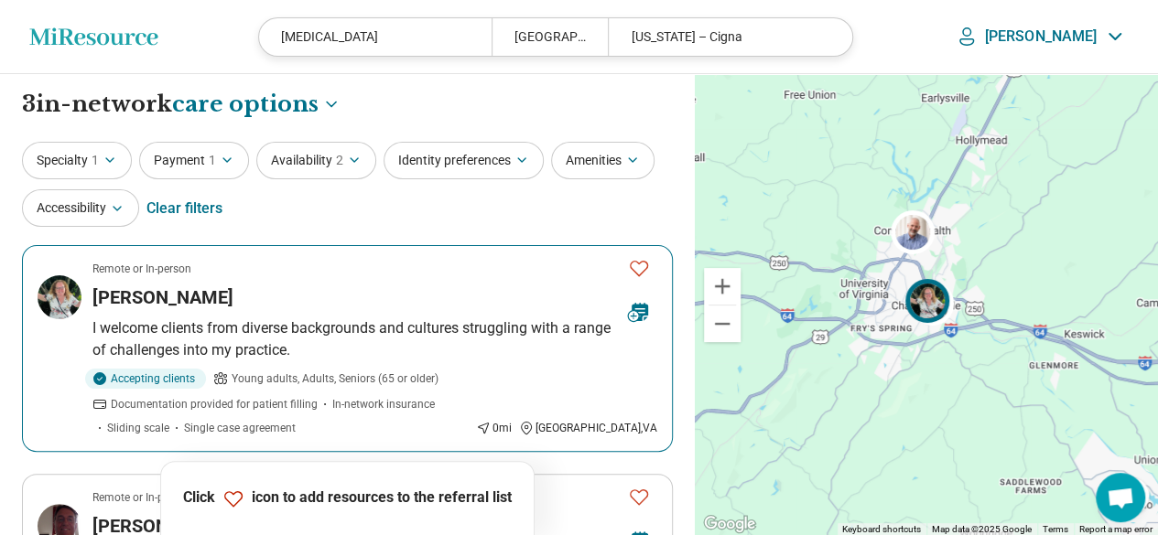
scroll to position [183, 0]
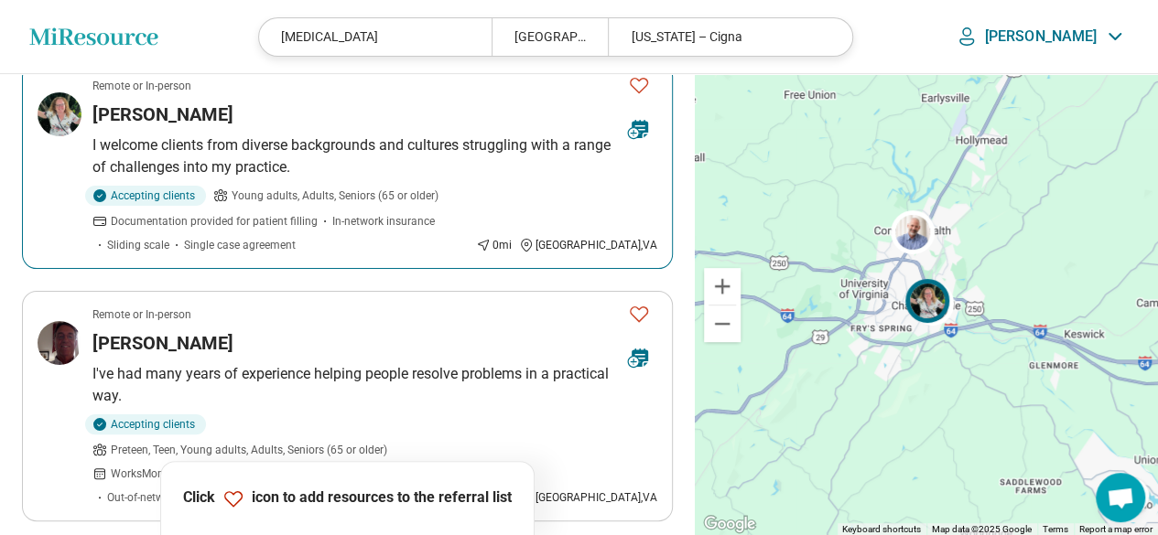
click at [633, 78] on icon "Favorite" at bounding box center [639, 85] width 22 height 22
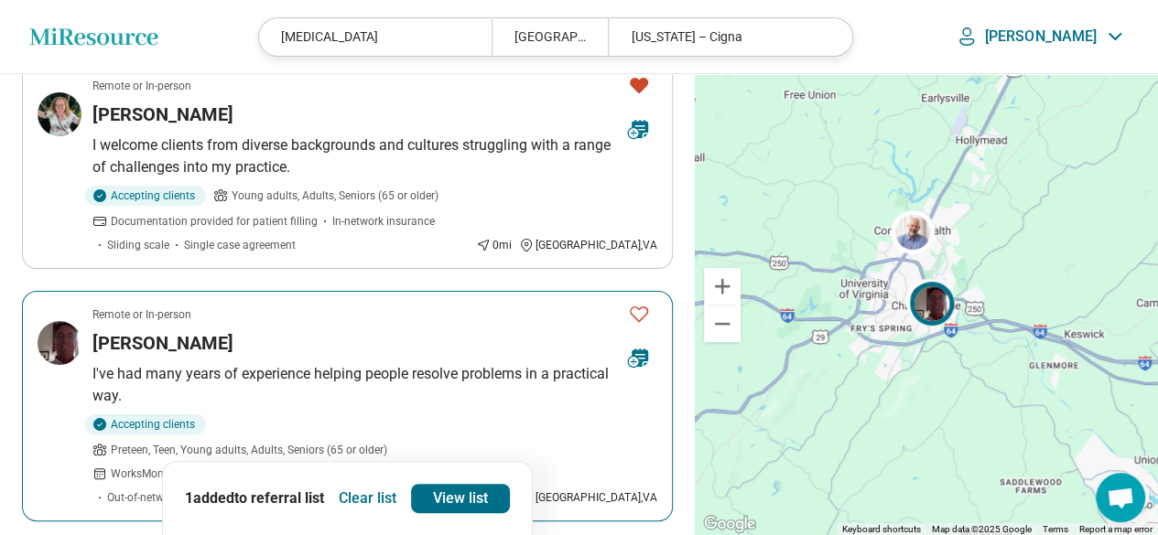
click at [638, 312] on icon "Favorite" at bounding box center [639, 314] width 22 height 22
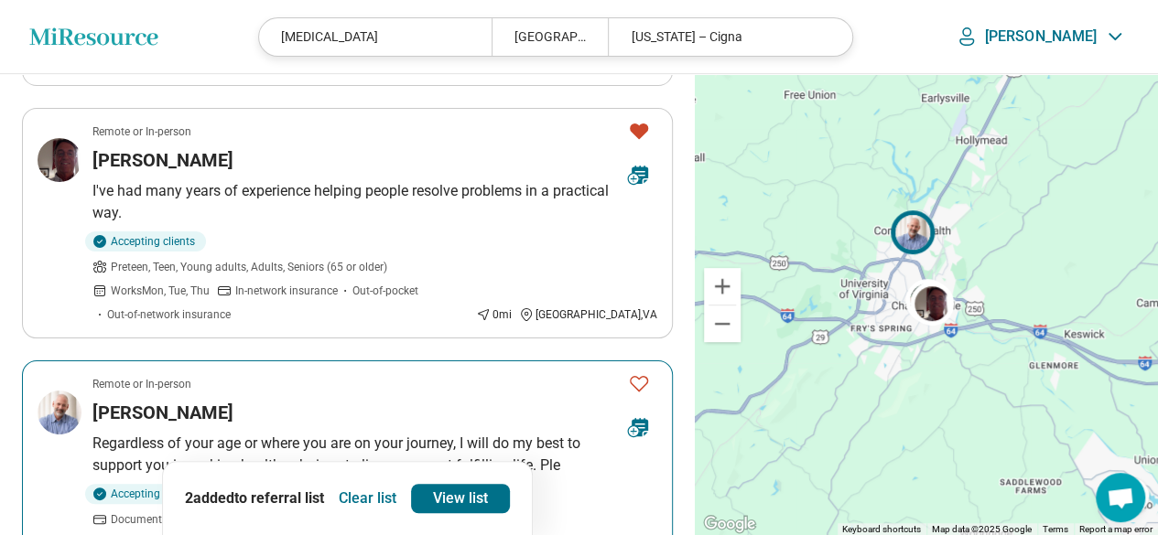
scroll to position [549, 0]
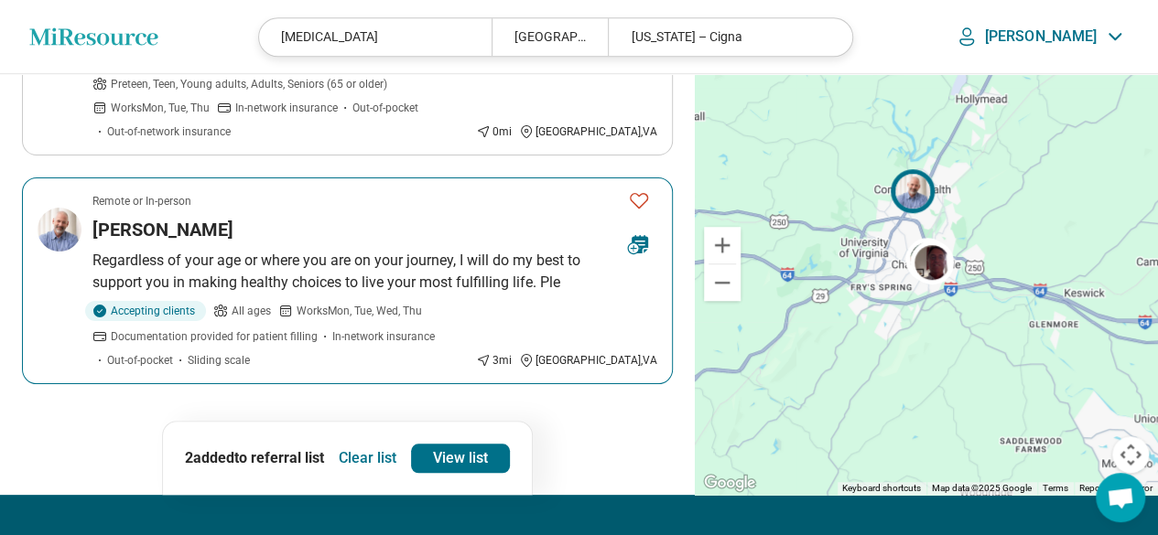
click at [633, 197] on icon "Favorite" at bounding box center [639, 200] width 22 height 22
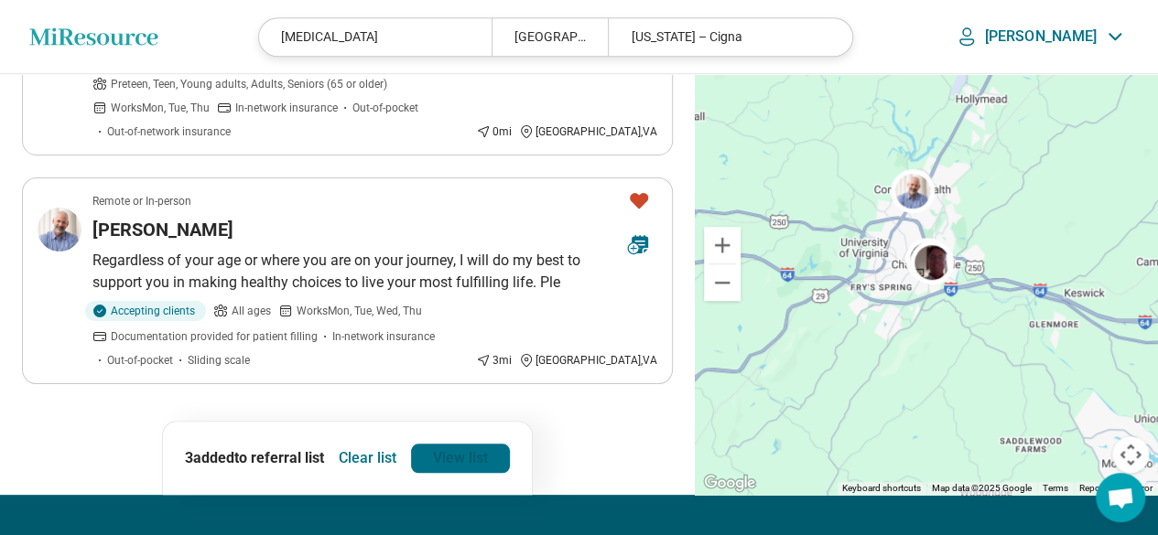
click at [462, 450] on link "View list" at bounding box center [460, 458] width 99 height 29
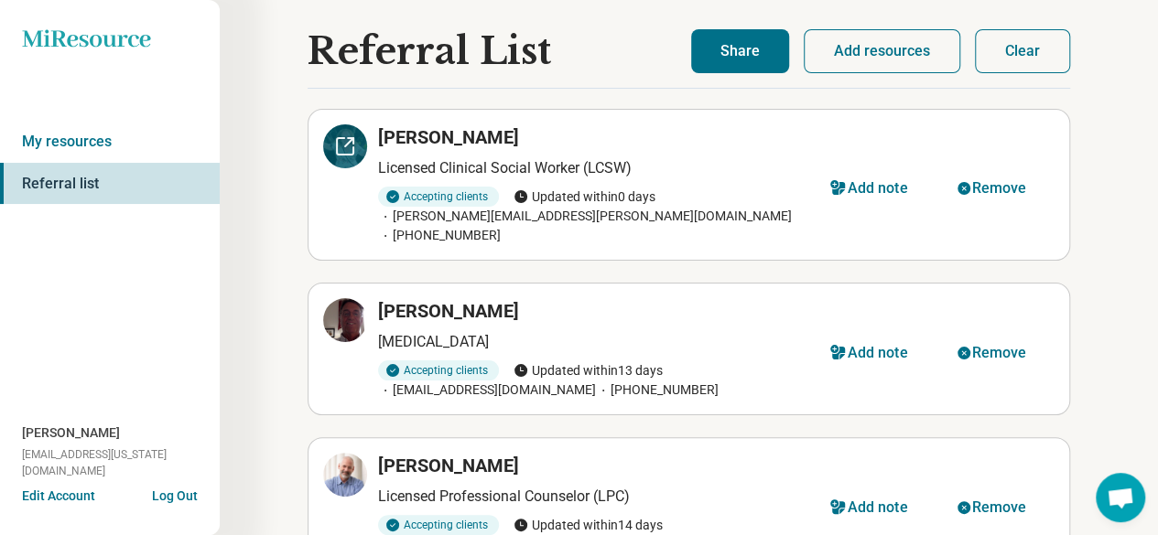
click at [334, 141] on icon at bounding box center [345, 146] width 22 height 22
click at [353, 312] on icon at bounding box center [350, 314] width 5 height 5
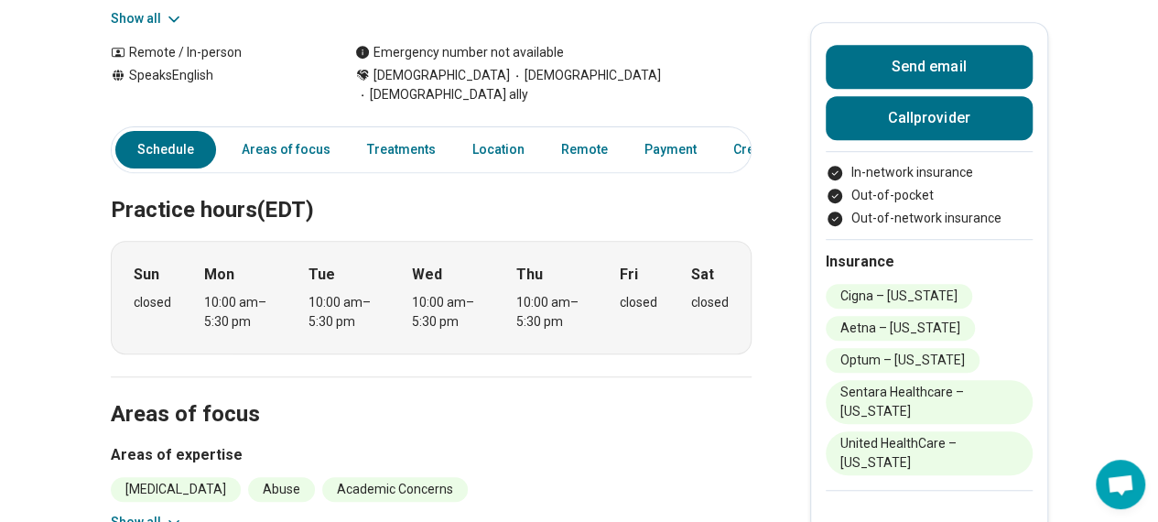
scroll to position [549, 0]
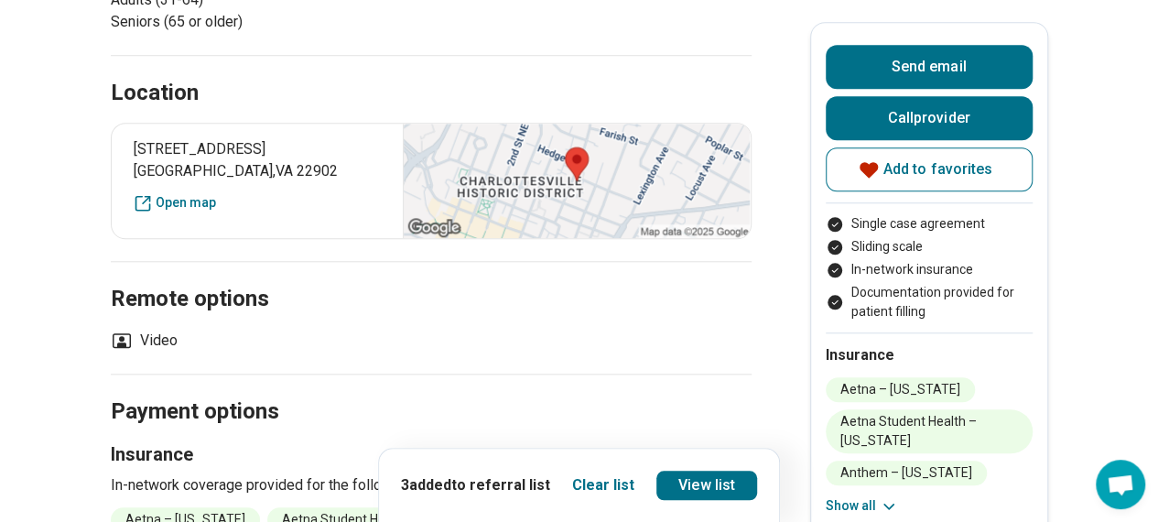
scroll to position [915, 0]
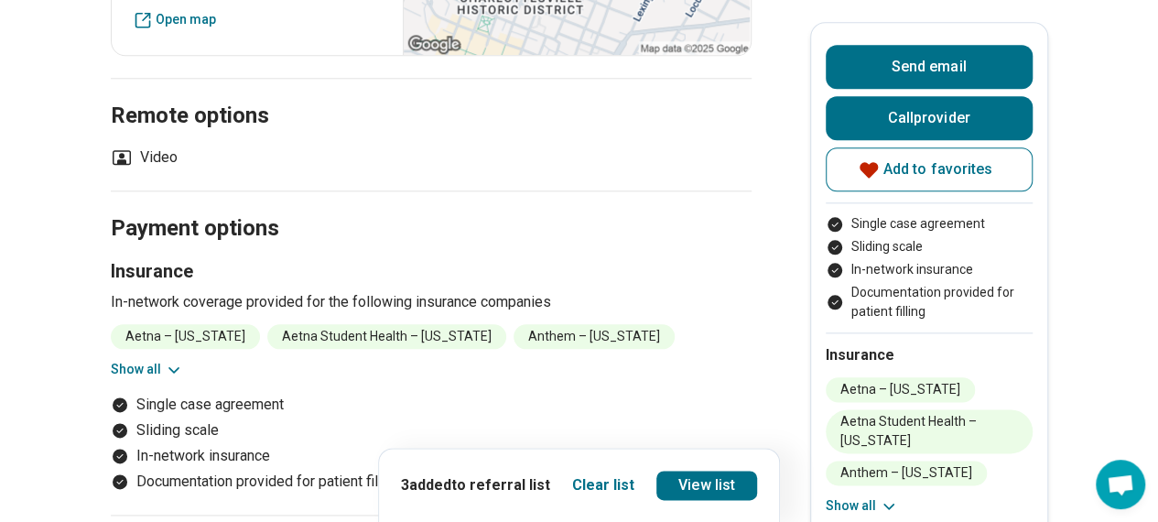
click at [167, 363] on button "Show all" at bounding box center [147, 369] width 72 height 19
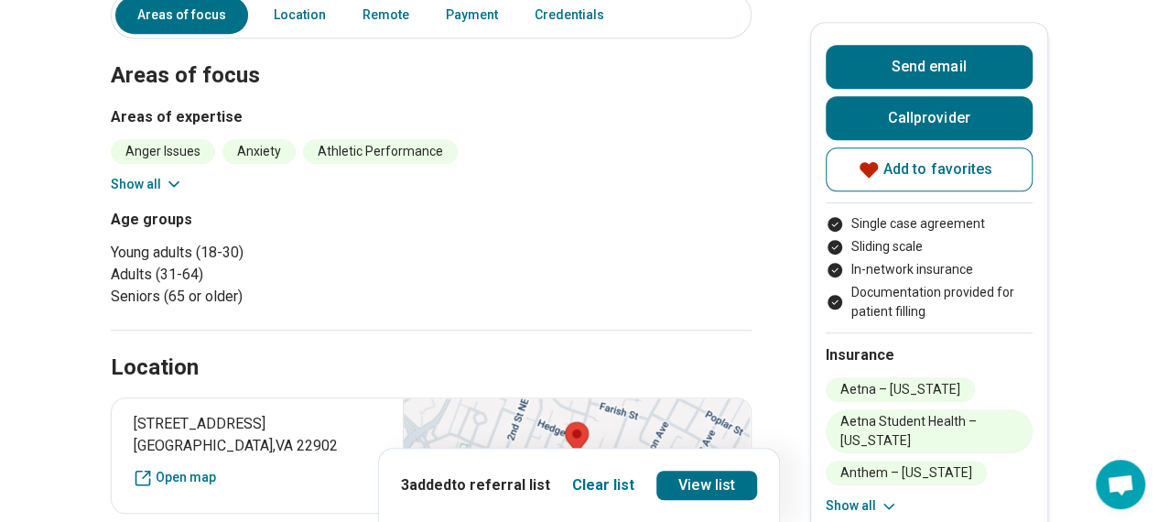
scroll to position [275, 0]
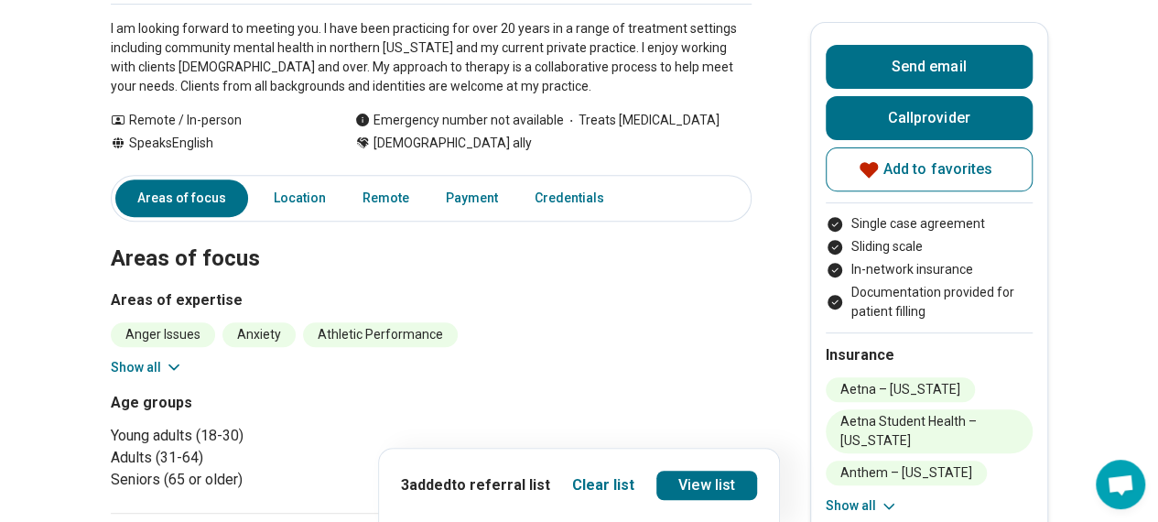
click at [173, 367] on icon at bounding box center [174, 367] width 18 height 18
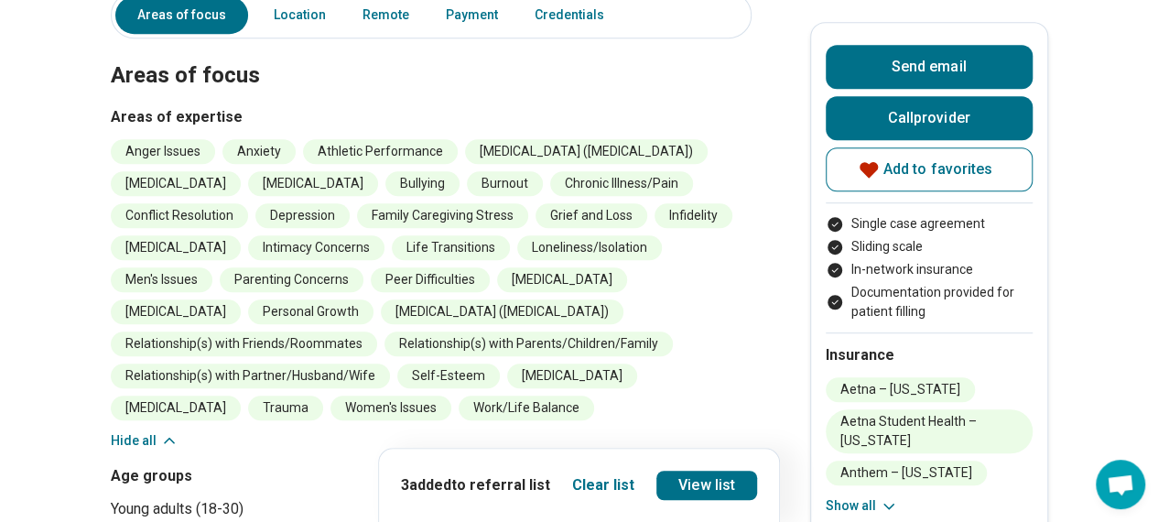
scroll to position [92, 0]
